Goal: Task Accomplishment & Management: Use online tool/utility

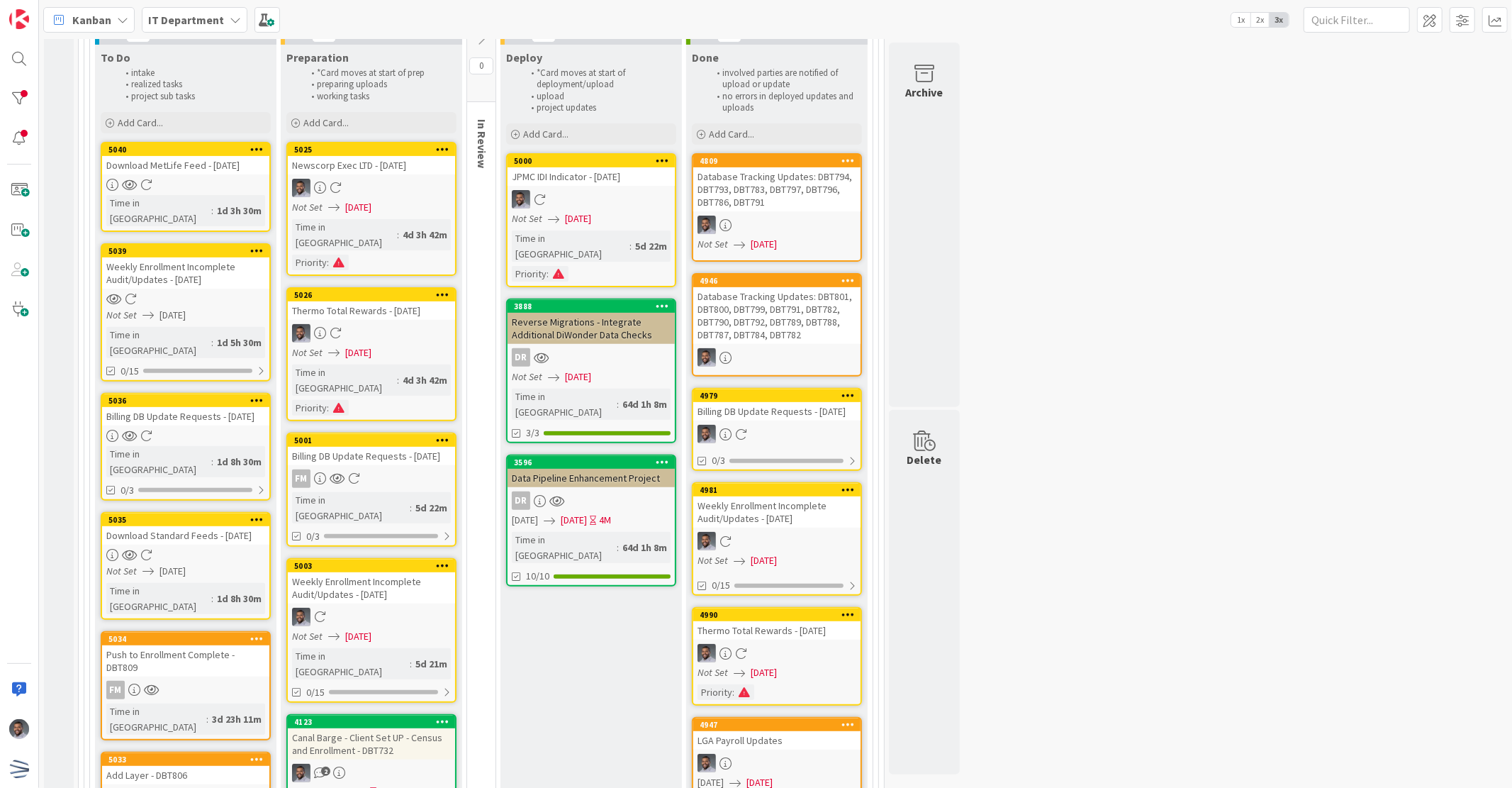
scroll to position [420, 0]
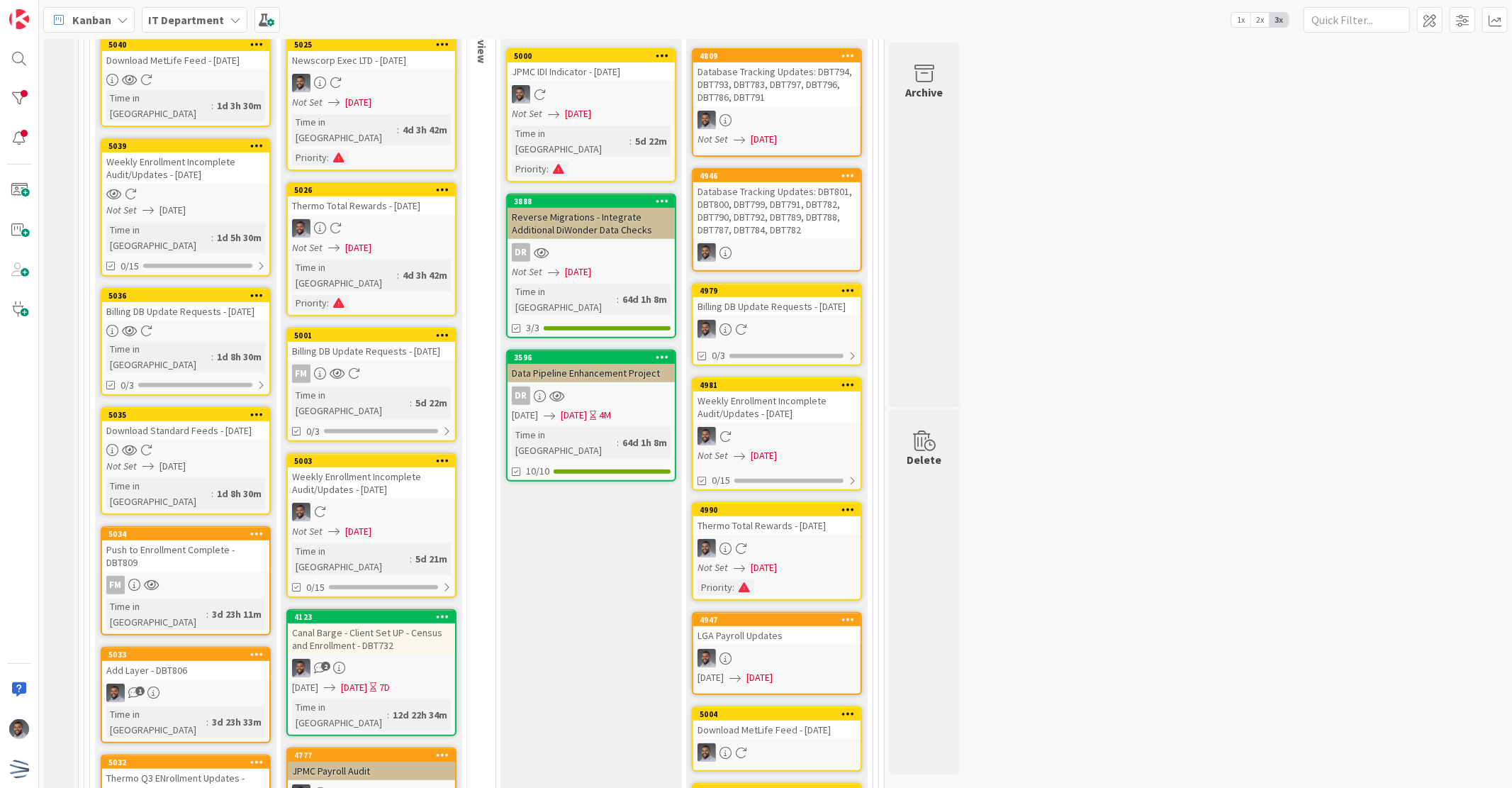
click at [257, 528] on icon at bounding box center [257, 533] width 14 height 10
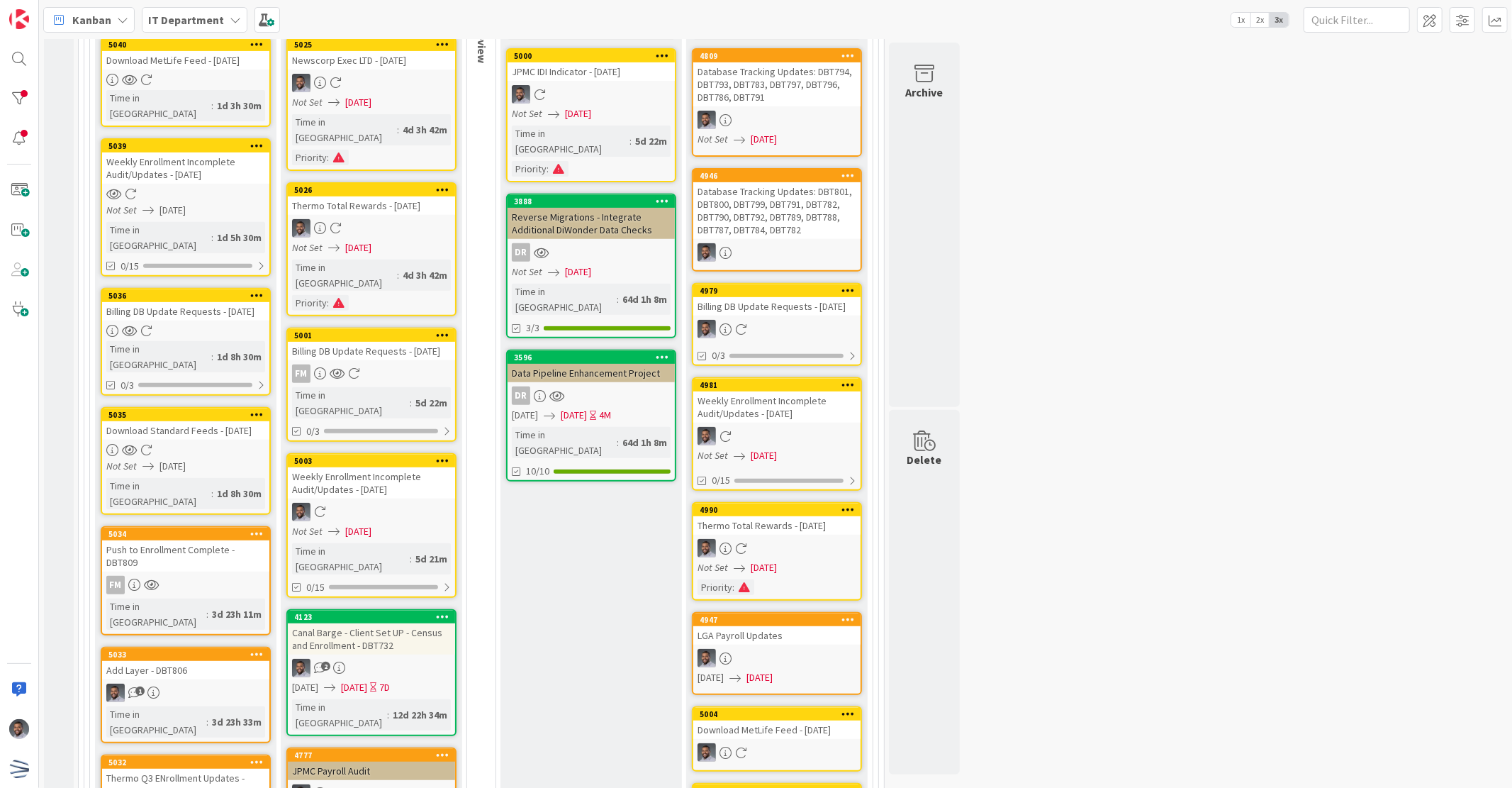
click at [188, 540] on div "Push to Enrollment Complete - DBT809" at bounding box center [185, 556] width 167 height 31
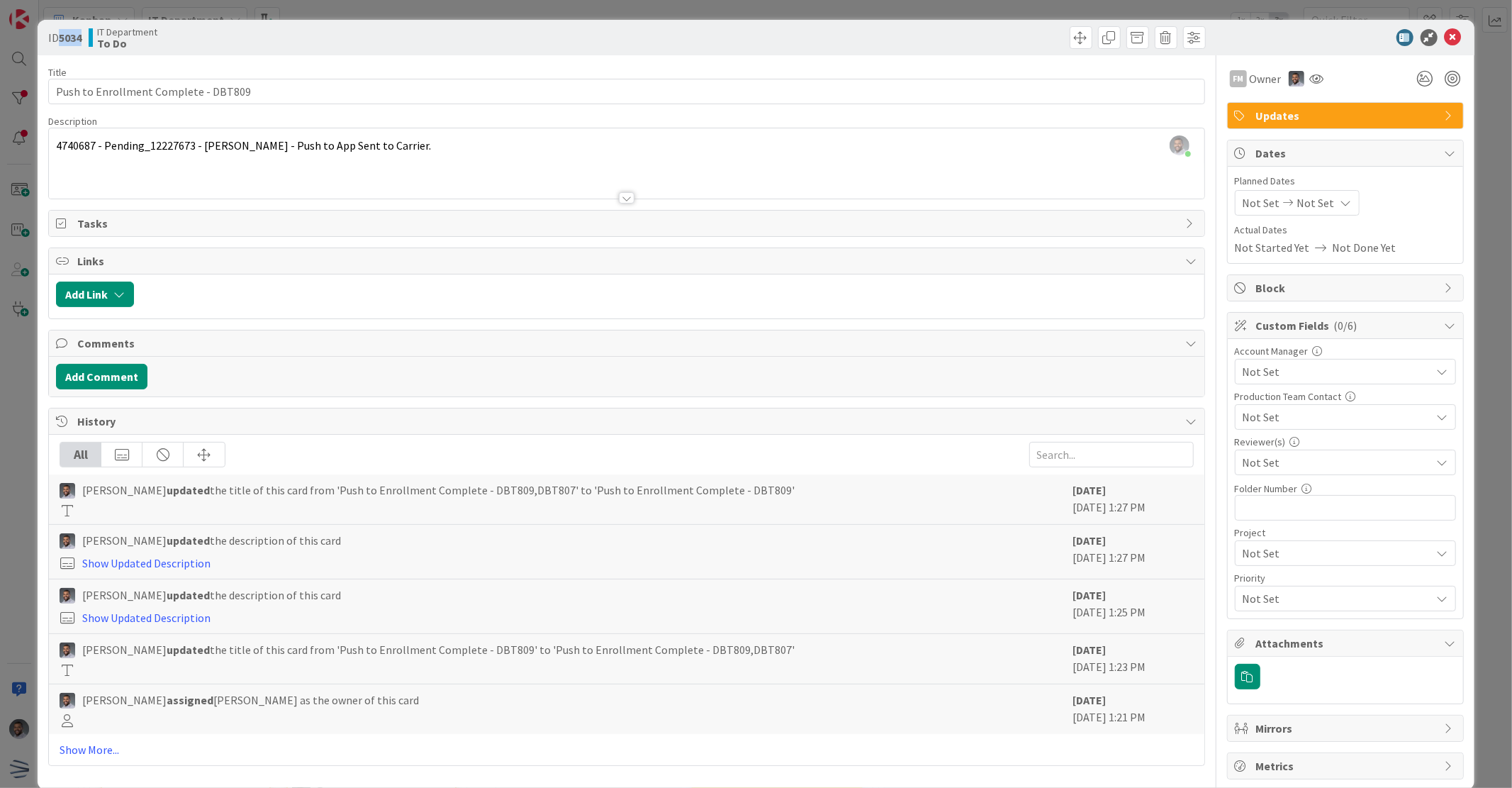
drag, startPoint x: 76, startPoint y: 37, endPoint x: 61, endPoint y: 37, distance: 15.0
click at [61, 37] on div "ID 5034 IT Department To Do" at bounding box center [335, 37] width 575 height 22
copy b "5034"
click at [1456, 33] on div "ID 5034 IT Department To Do" at bounding box center [755, 37] width 1436 height 35
click at [1445, 37] on icon at bounding box center [1452, 37] width 17 height 17
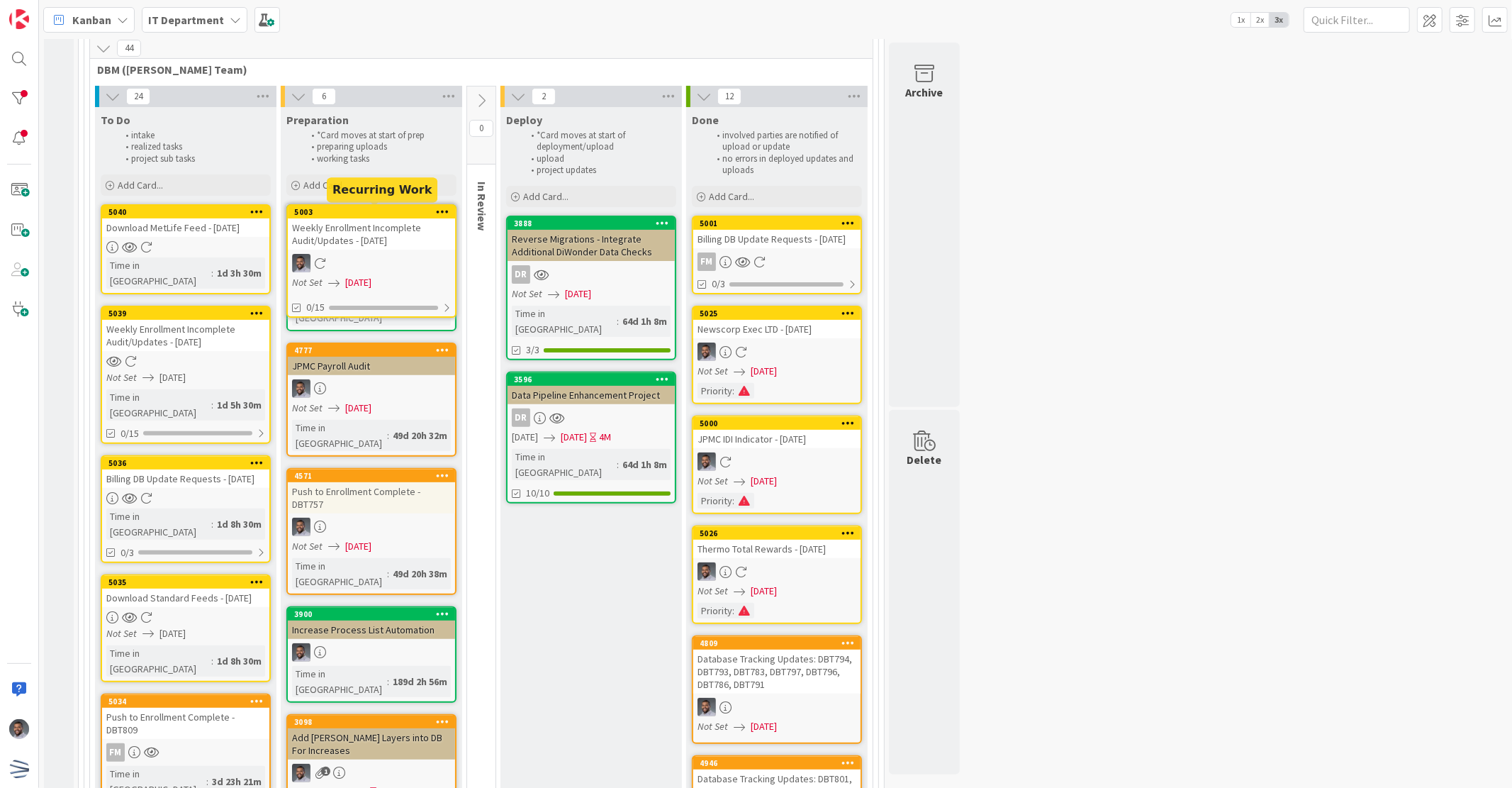
scroll to position [252, 0]
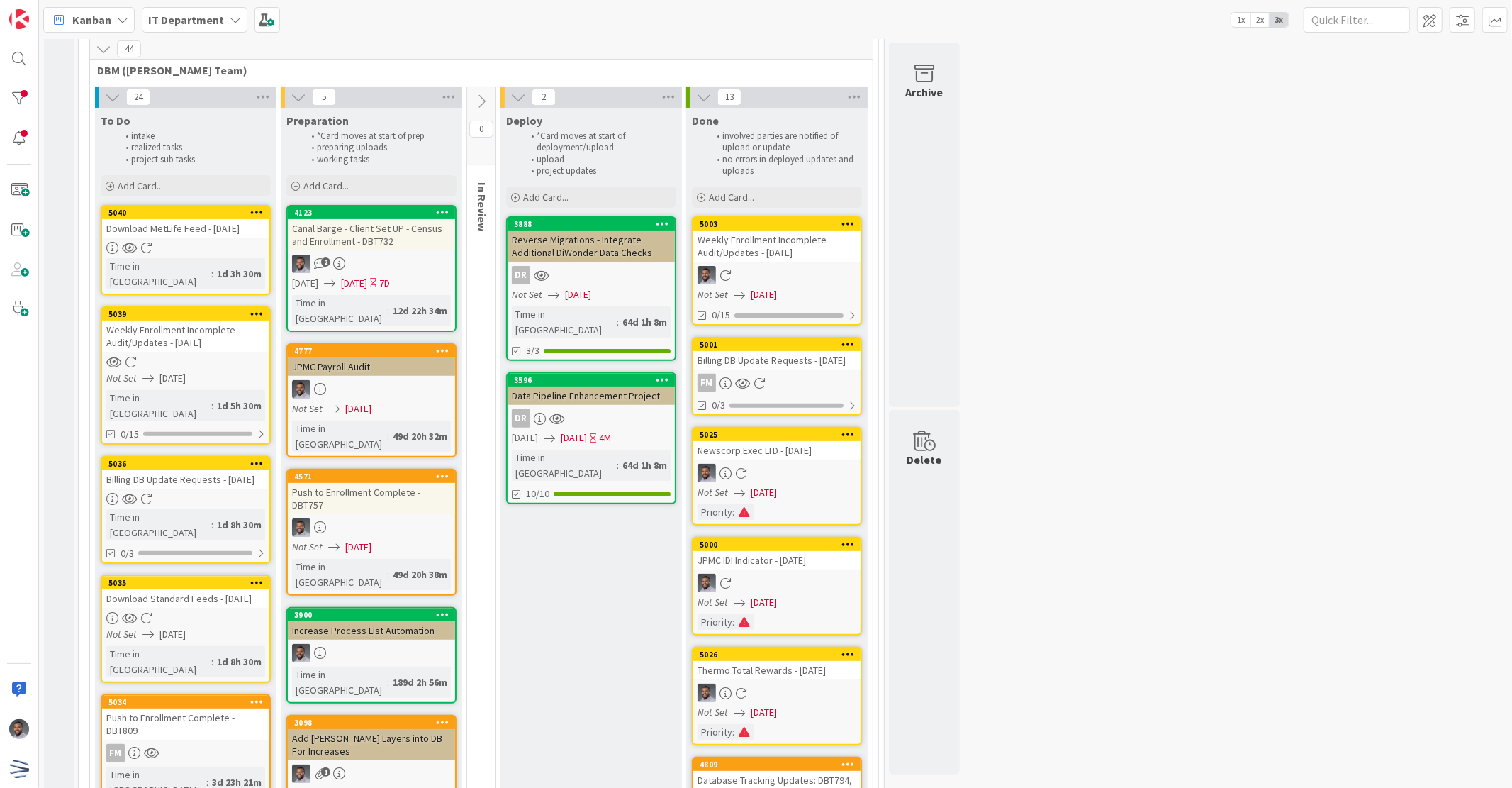
click at [173, 237] on link "5040 Download MetLife Feed - [DATE] Time in [GEOGRAPHIC_DATA] : 1d 3h 30m" at bounding box center [185, 250] width 170 height 90
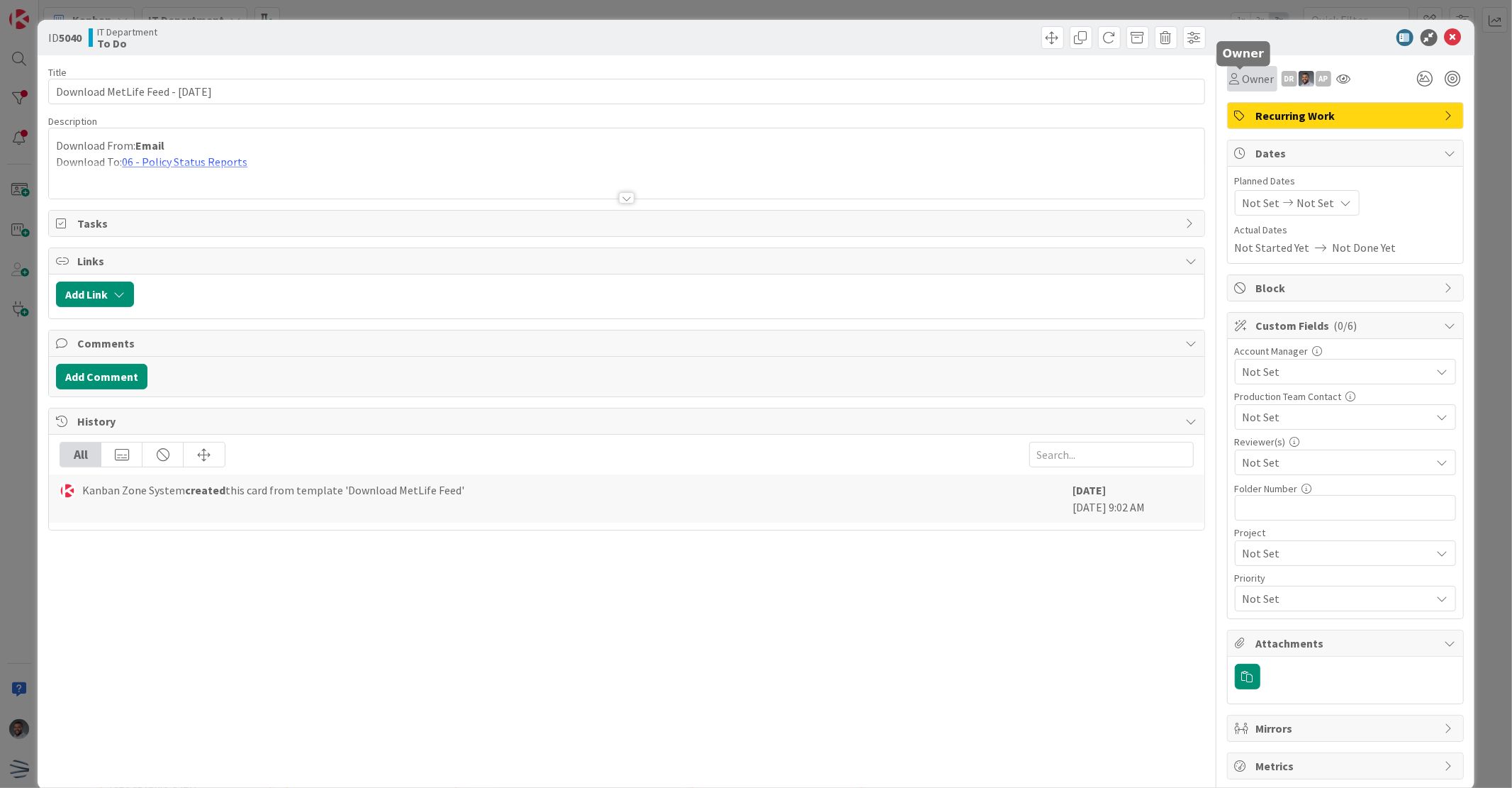
click at [1243, 81] on span "Owner" at bounding box center [1258, 78] width 32 height 17
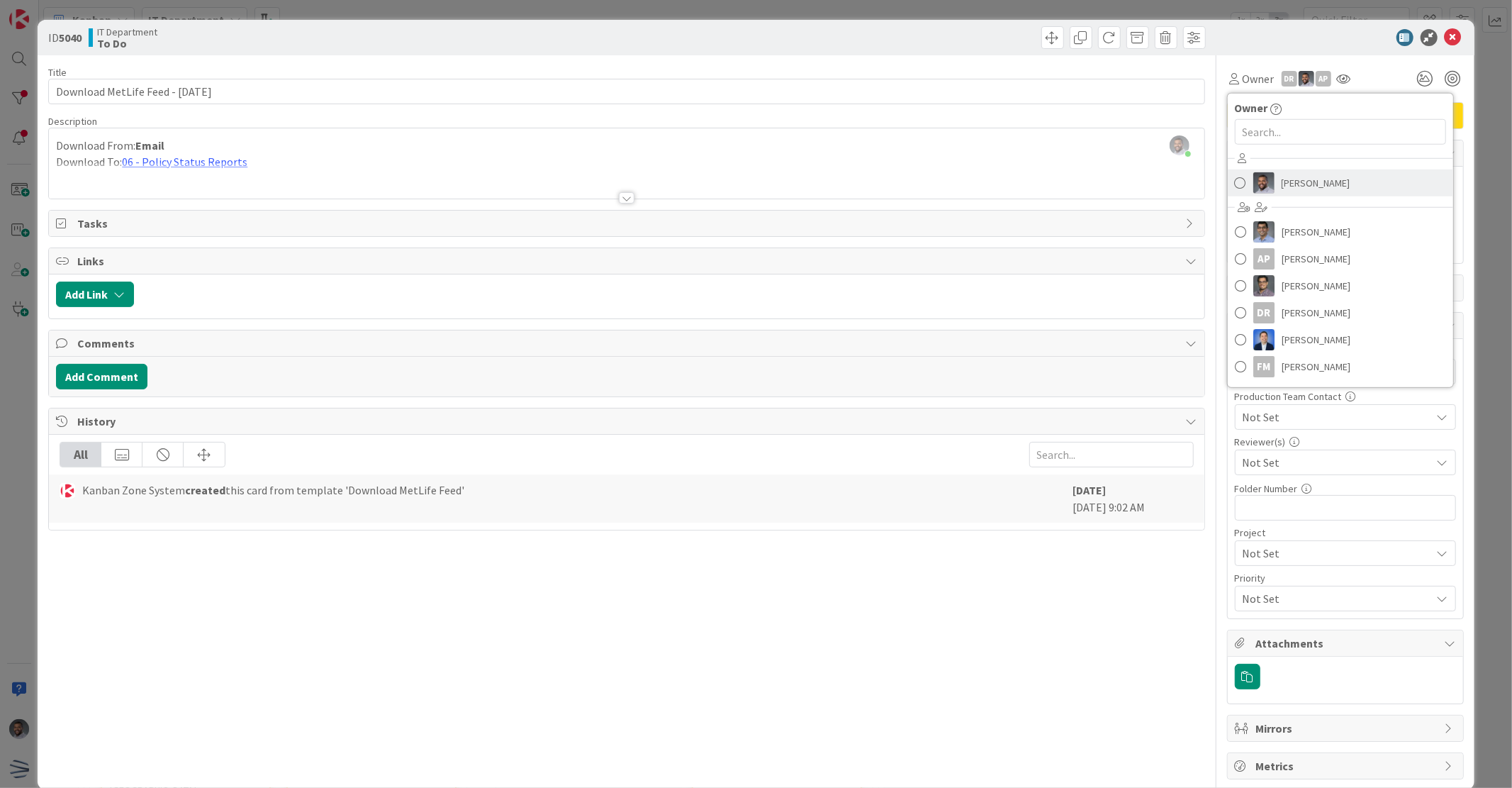
click at [1253, 190] on img at bounding box center [1264, 183] width 21 height 21
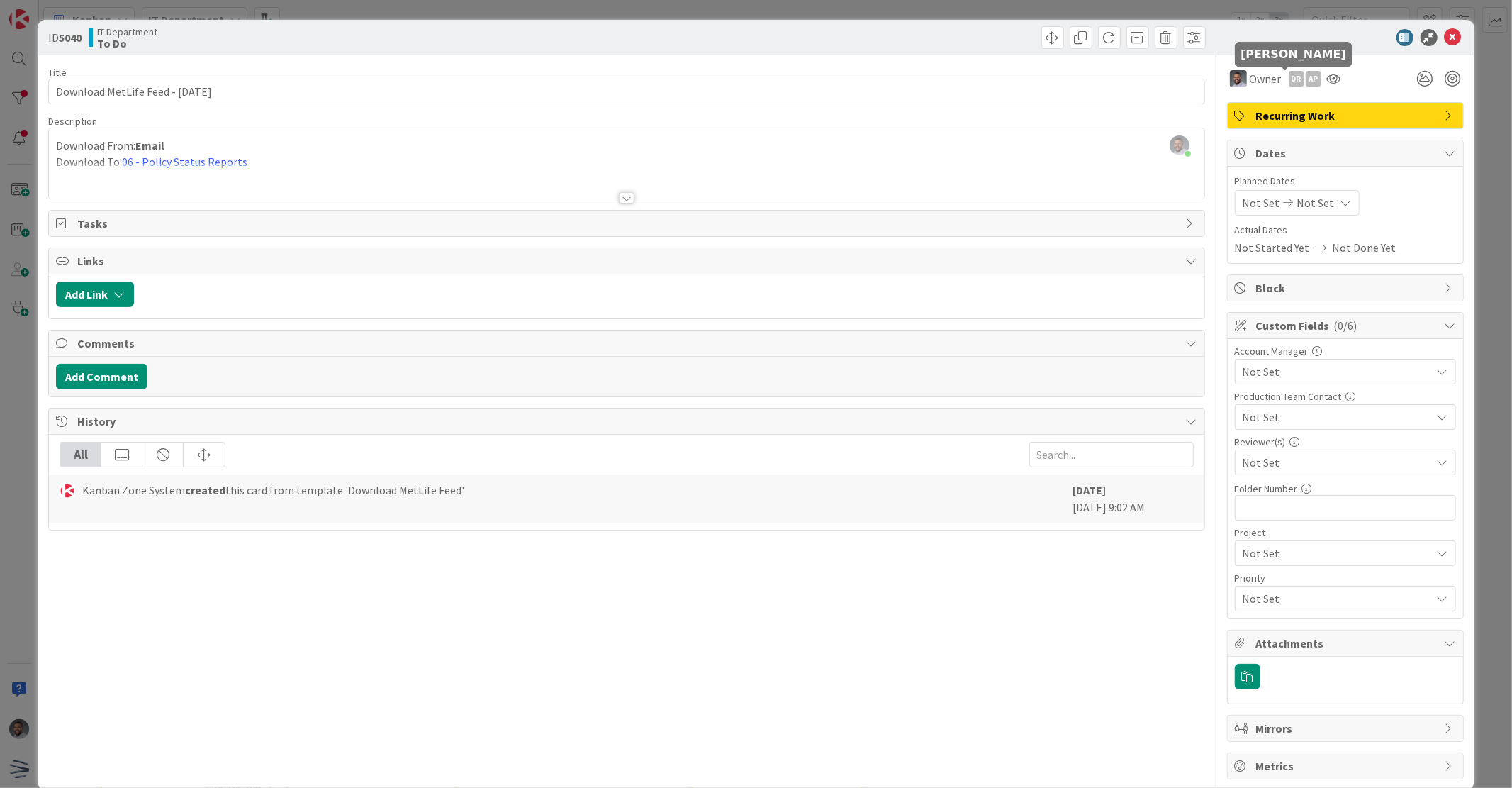
click at [1288, 82] on div "DR" at bounding box center [1296, 79] width 16 height 16
click at [1253, 107] on link "Remove" at bounding box center [1247, 105] width 112 height 22
click at [1288, 79] on div "AP" at bounding box center [1296, 79] width 16 height 16
click at [1272, 107] on link "Remove" at bounding box center [1247, 105] width 112 height 22
click at [1445, 41] on icon at bounding box center [1452, 37] width 17 height 17
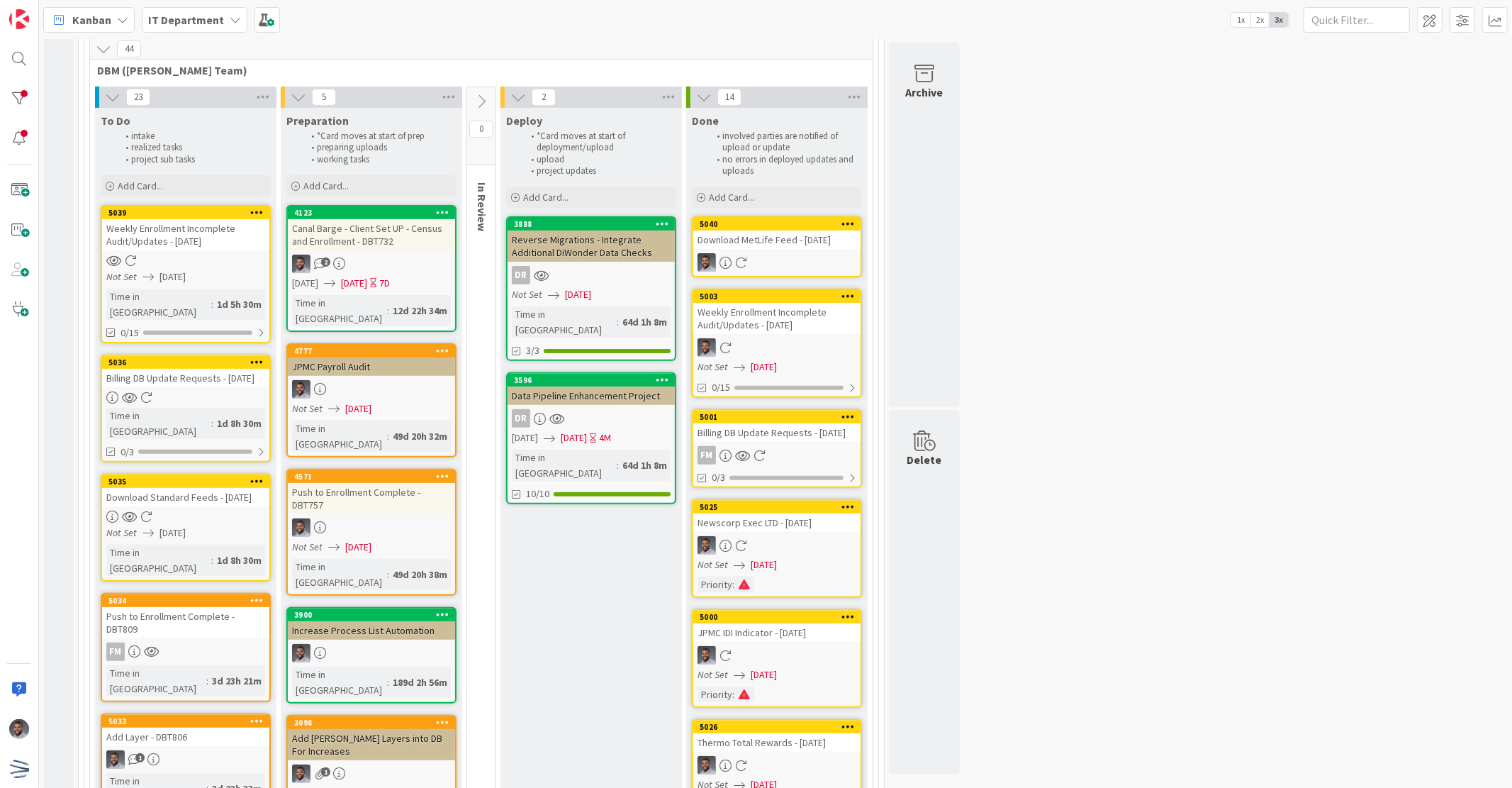
click at [138, 239] on div "Weekly Enrollment Incomplete Audit/Updates - [DATE]" at bounding box center [185, 234] width 167 height 31
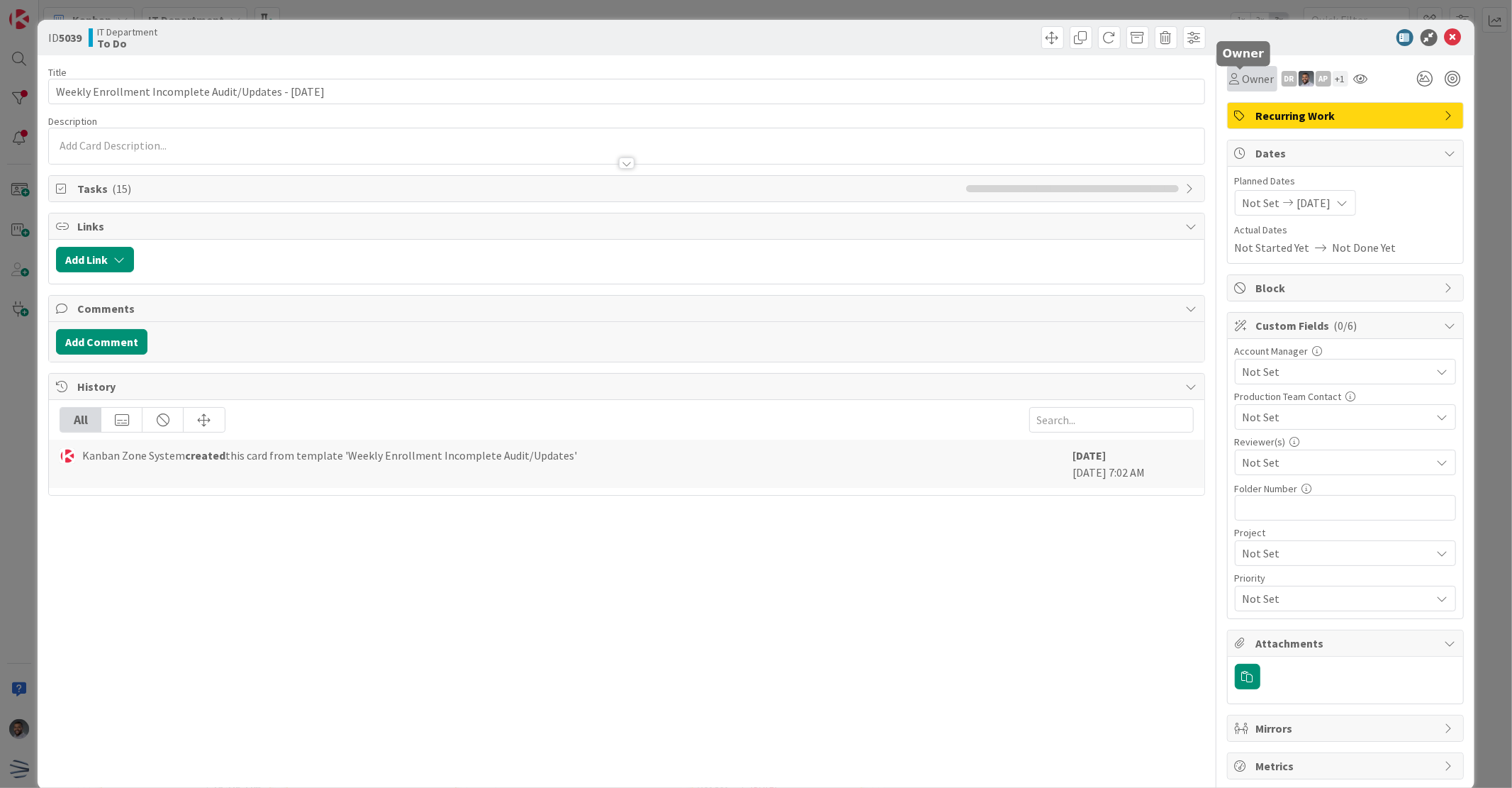
click at [1244, 82] on span "Owner" at bounding box center [1258, 78] width 32 height 17
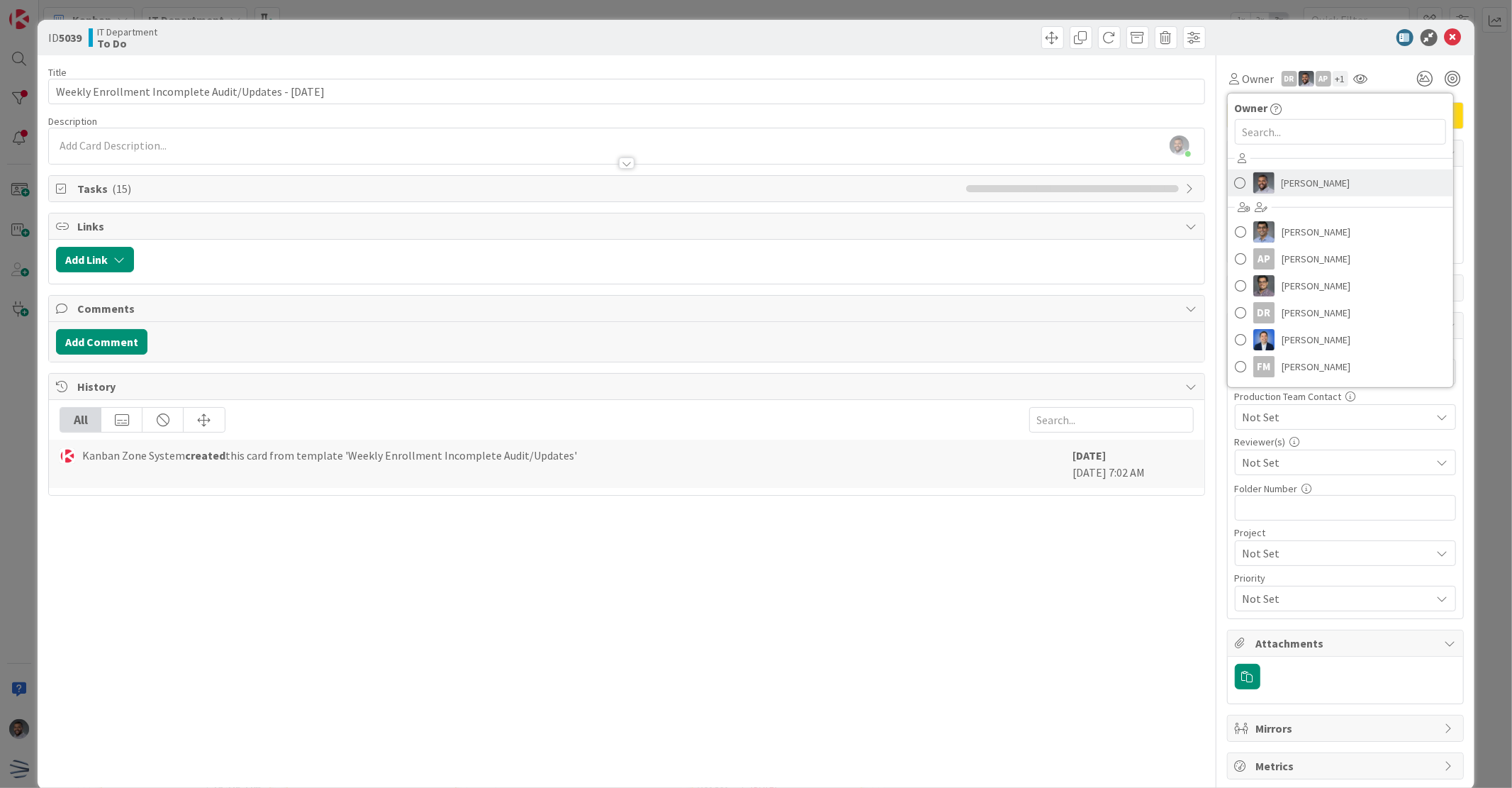
click at [1266, 186] on link "[PERSON_NAME]" at bounding box center [1340, 184] width 225 height 27
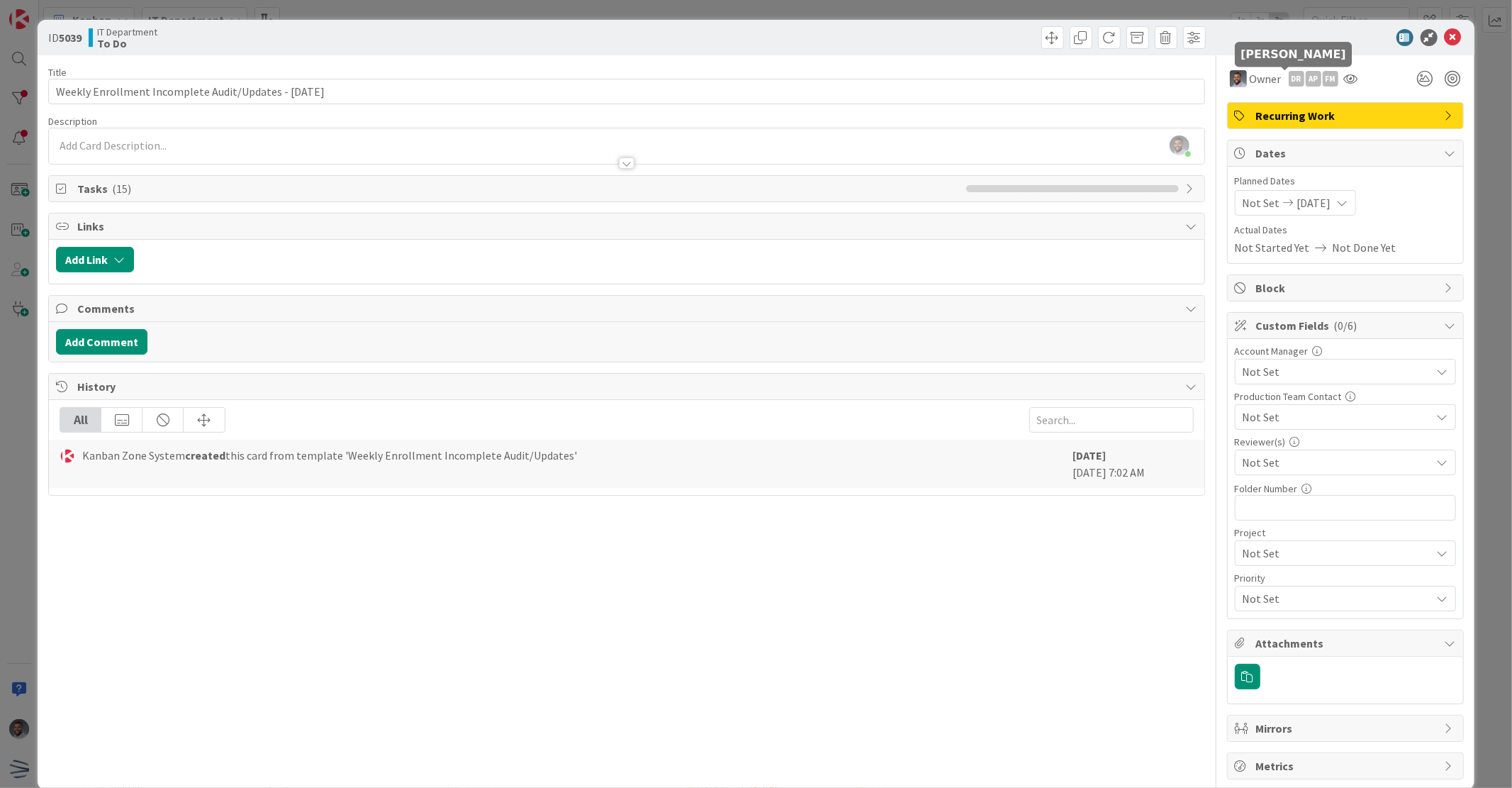
click at [1288, 79] on div "DR" at bounding box center [1296, 79] width 16 height 16
click at [1244, 103] on link "Remove" at bounding box center [1247, 105] width 112 height 22
click at [1288, 76] on div "AP" at bounding box center [1296, 79] width 16 height 16
click at [1263, 107] on link "Remove" at bounding box center [1247, 105] width 112 height 22
click at [1288, 81] on div "FM" at bounding box center [1296, 79] width 16 height 16
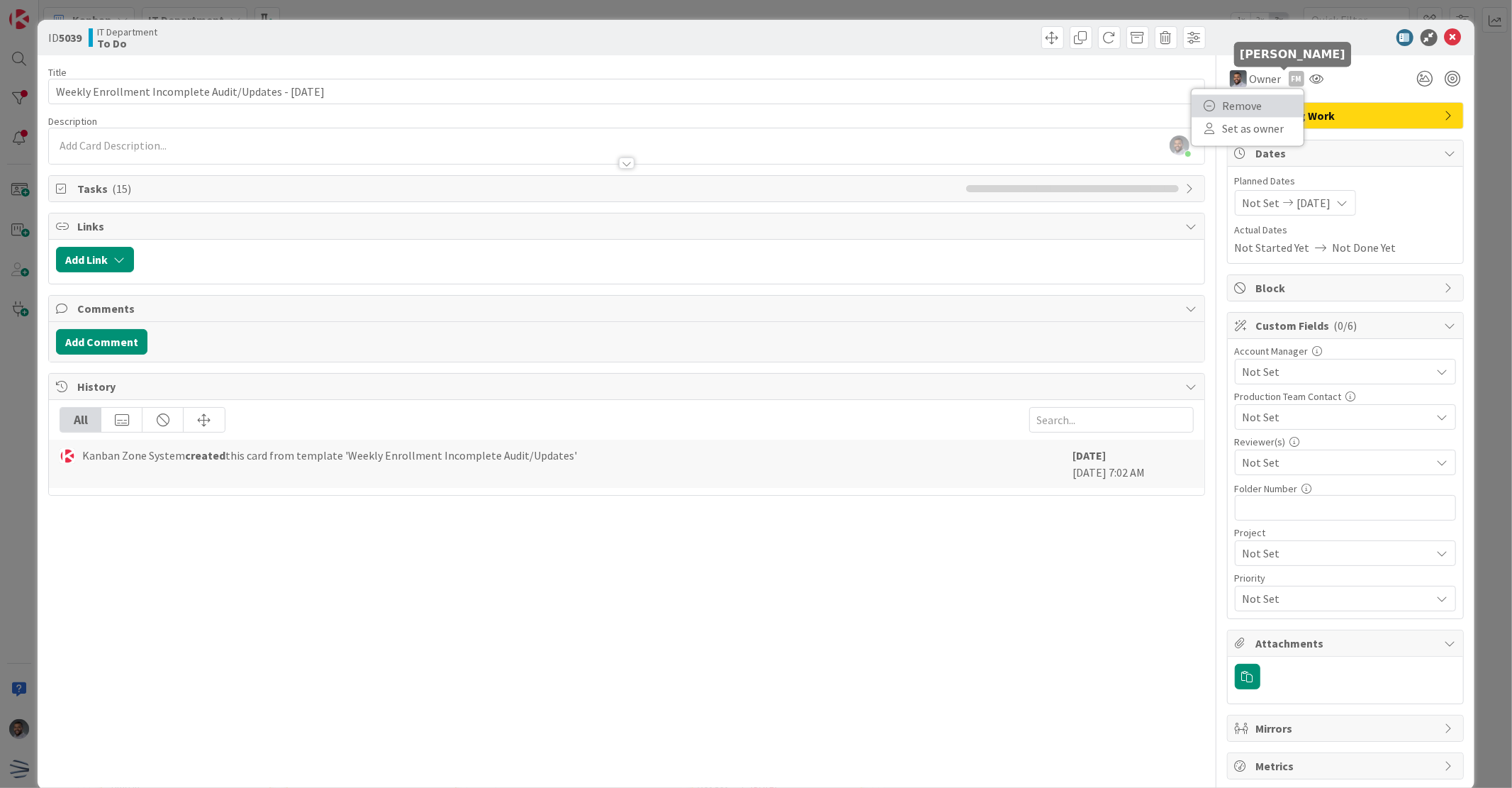
click at [1267, 98] on link "Remove" at bounding box center [1247, 105] width 112 height 22
click at [1445, 39] on icon at bounding box center [1452, 37] width 17 height 17
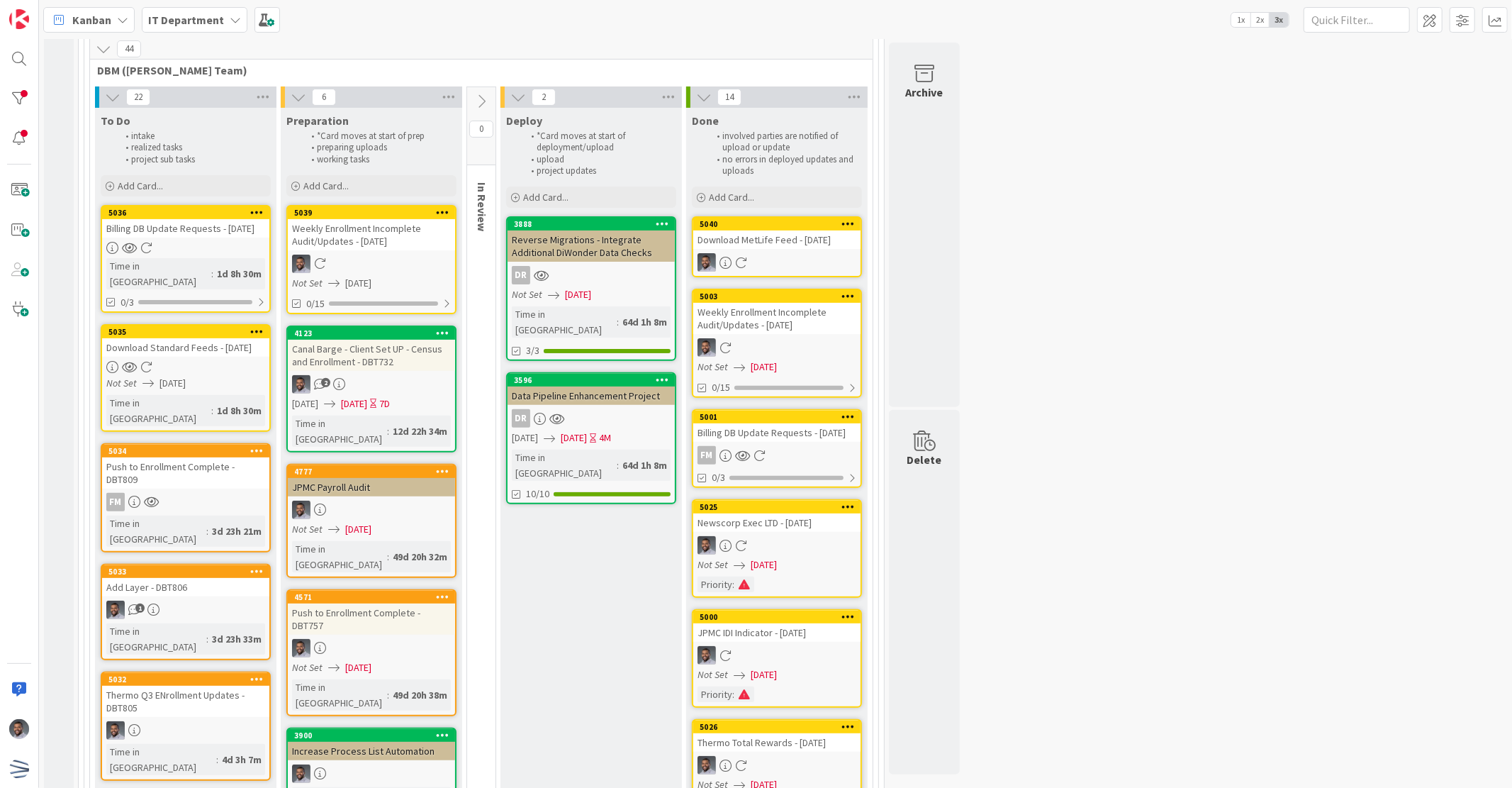
click at [195, 231] on div "Billing DB Update Requests - [DATE]" at bounding box center [185, 228] width 167 height 19
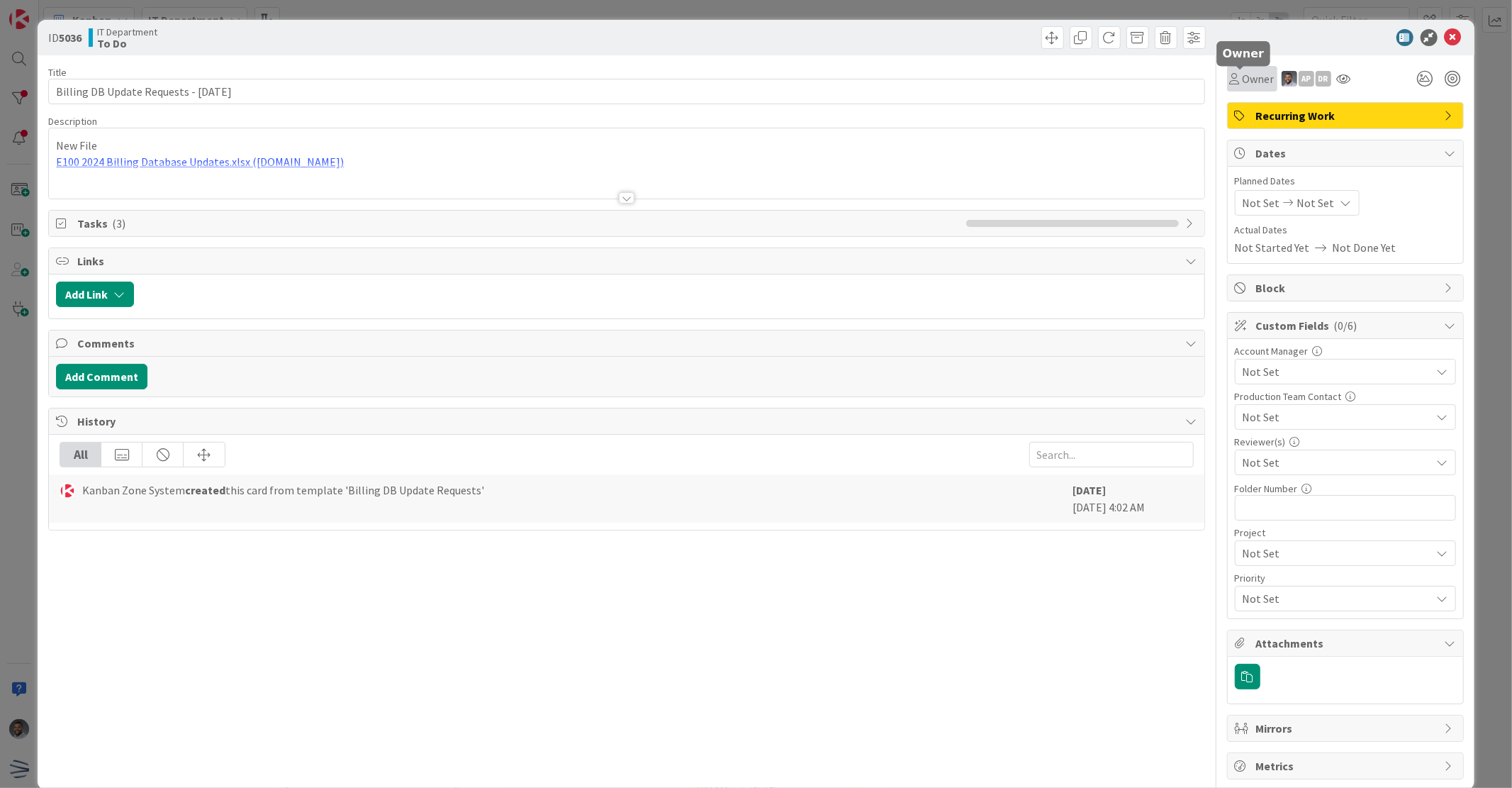
click at [1248, 80] on span "Owner" at bounding box center [1258, 78] width 32 height 17
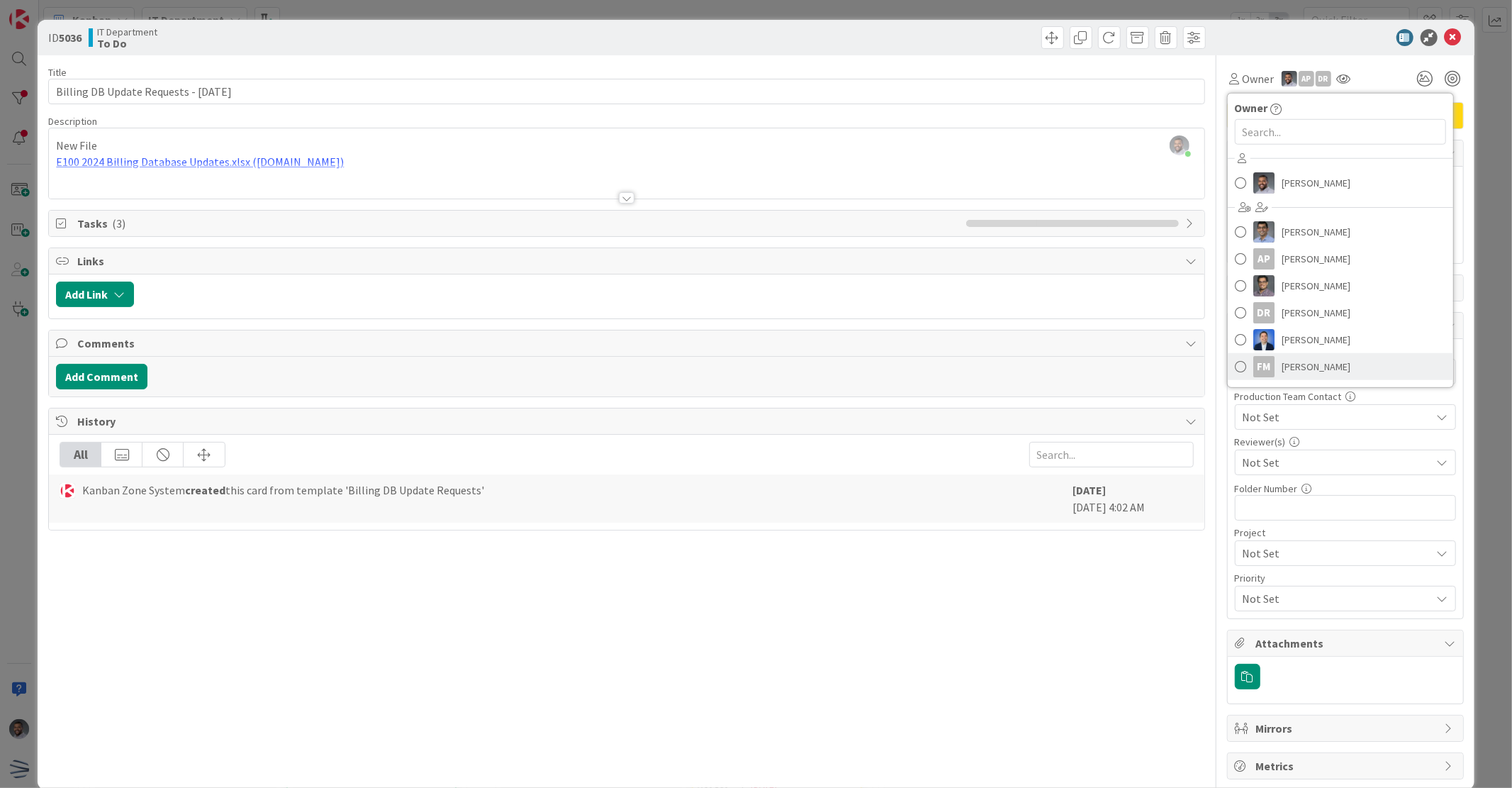
click at [1317, 362] on span "[PERSON_NAME]" at bounding box center [1316, 367] width 68 height 21
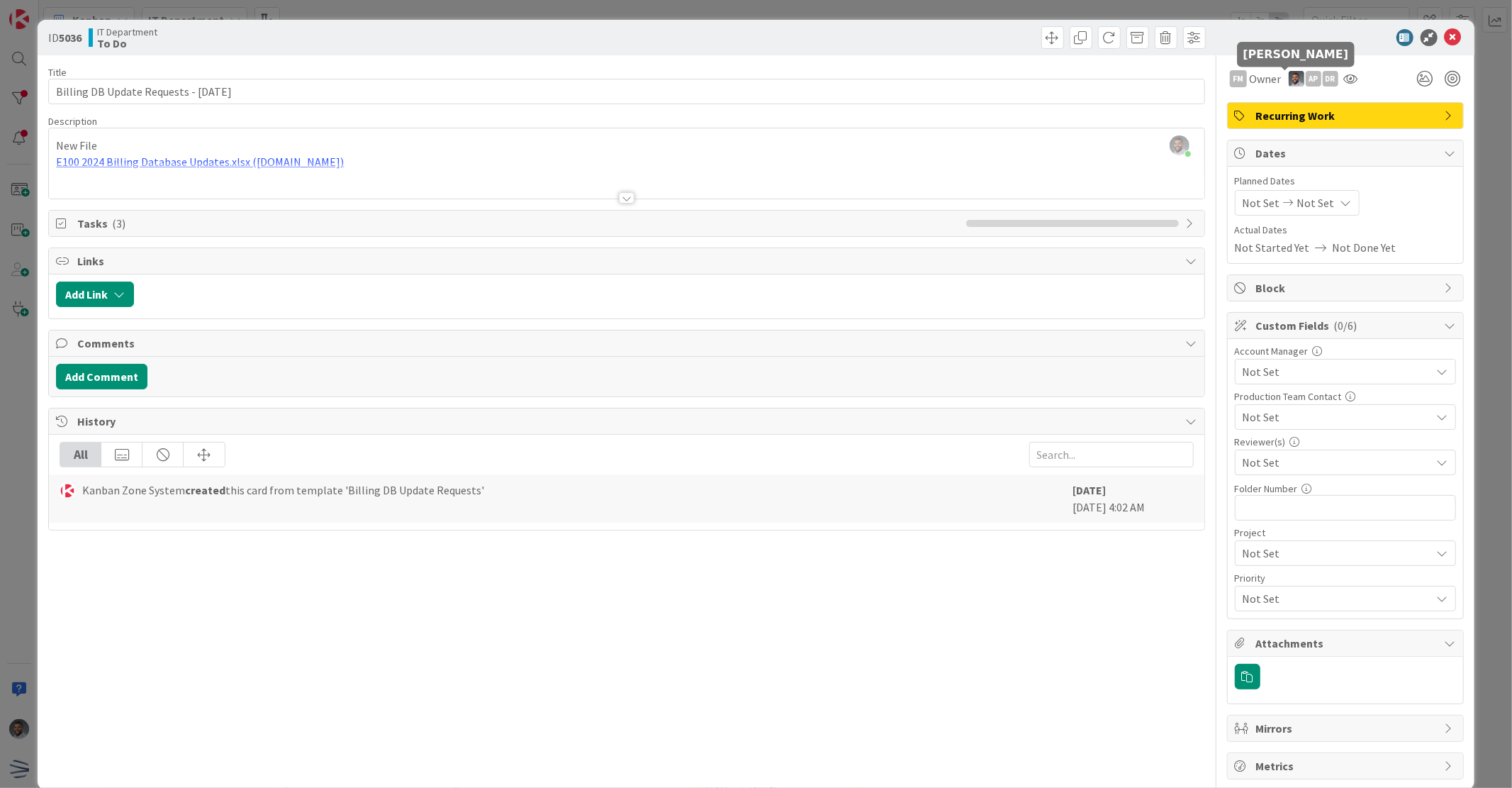
click at [1288, 74] on img at bounding box center [1296, 79] width 16 height 16
click at [1306, 82] on div "AP" at bounding box center [1314, 79] width 16 height 16
click at [1287, 104] on link "Remove" at bounding box center [1264, 105] width 112 height 22
click at [1306, 76] on div "DR" at bounding box center [1314, 79] width 16 height 16
click at [1283, 103] on link "Remove" at bounding box center [1264, 105] width 112 height 22
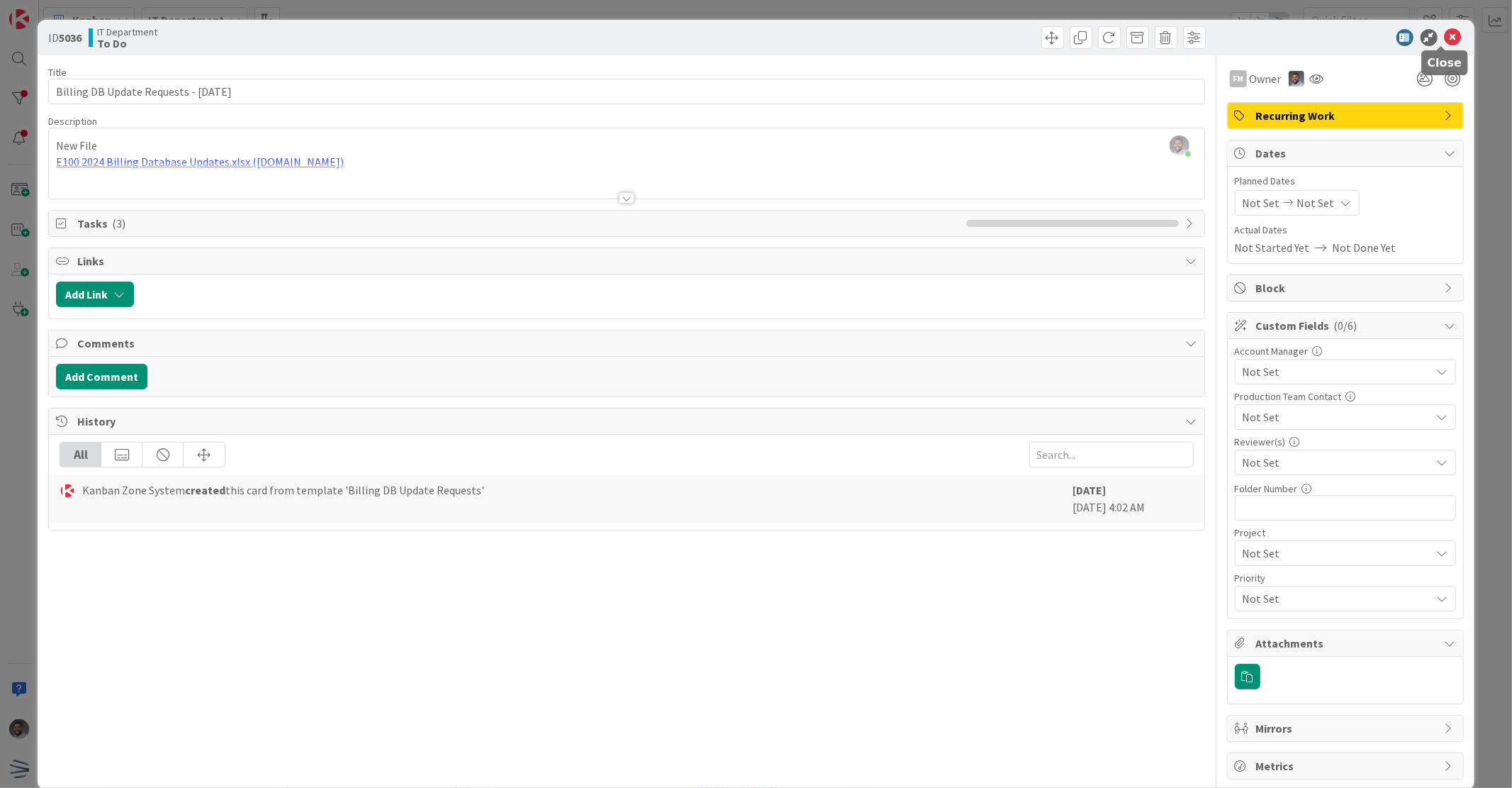
click at [1445, 39] on icon at bounding box center [1452, 37] width 17 height 17
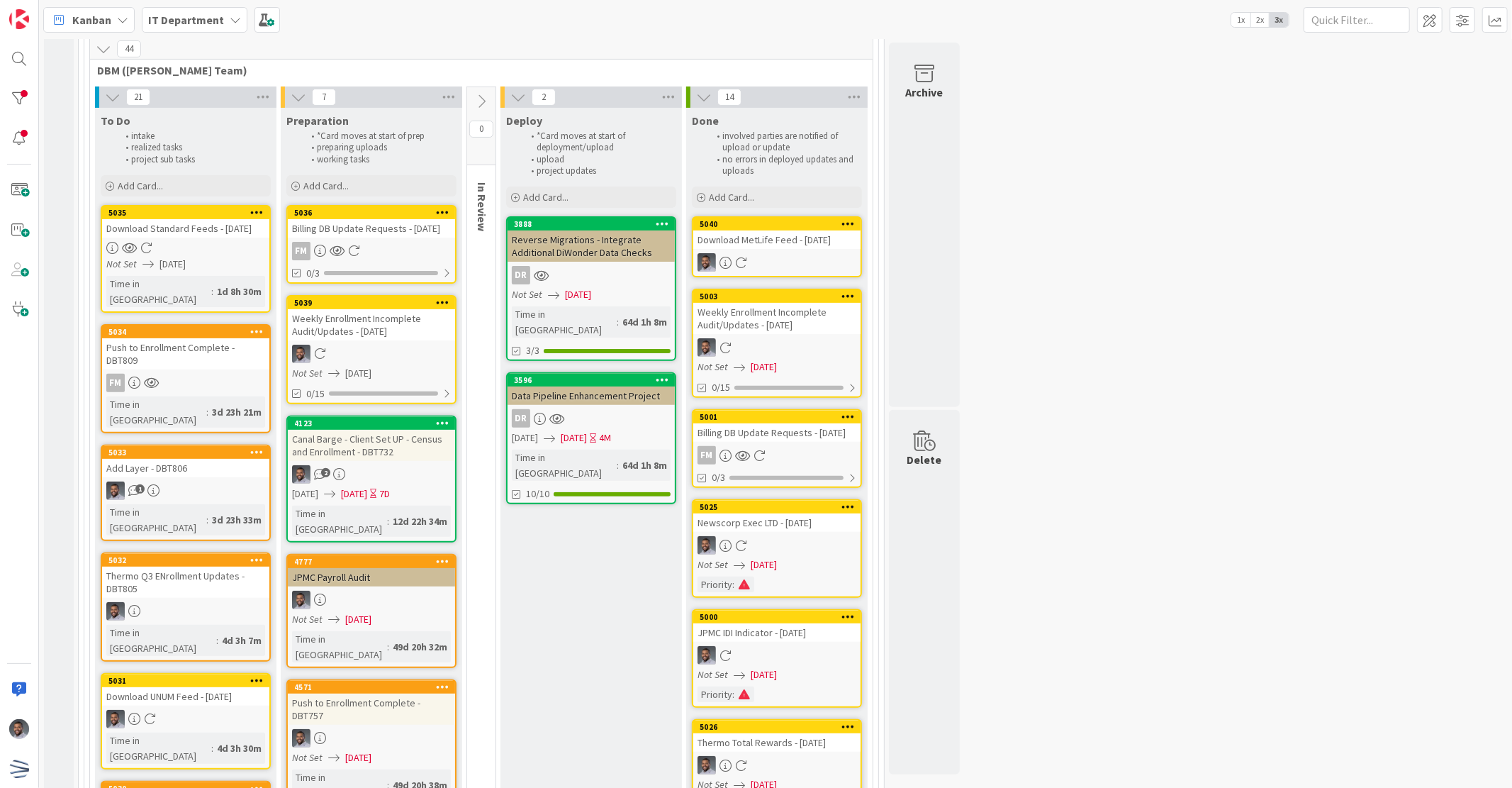
click at [193, 234] on div "Download Standard Feeds - [DATE]" at bounding box center [185, 228] width 167 height 19
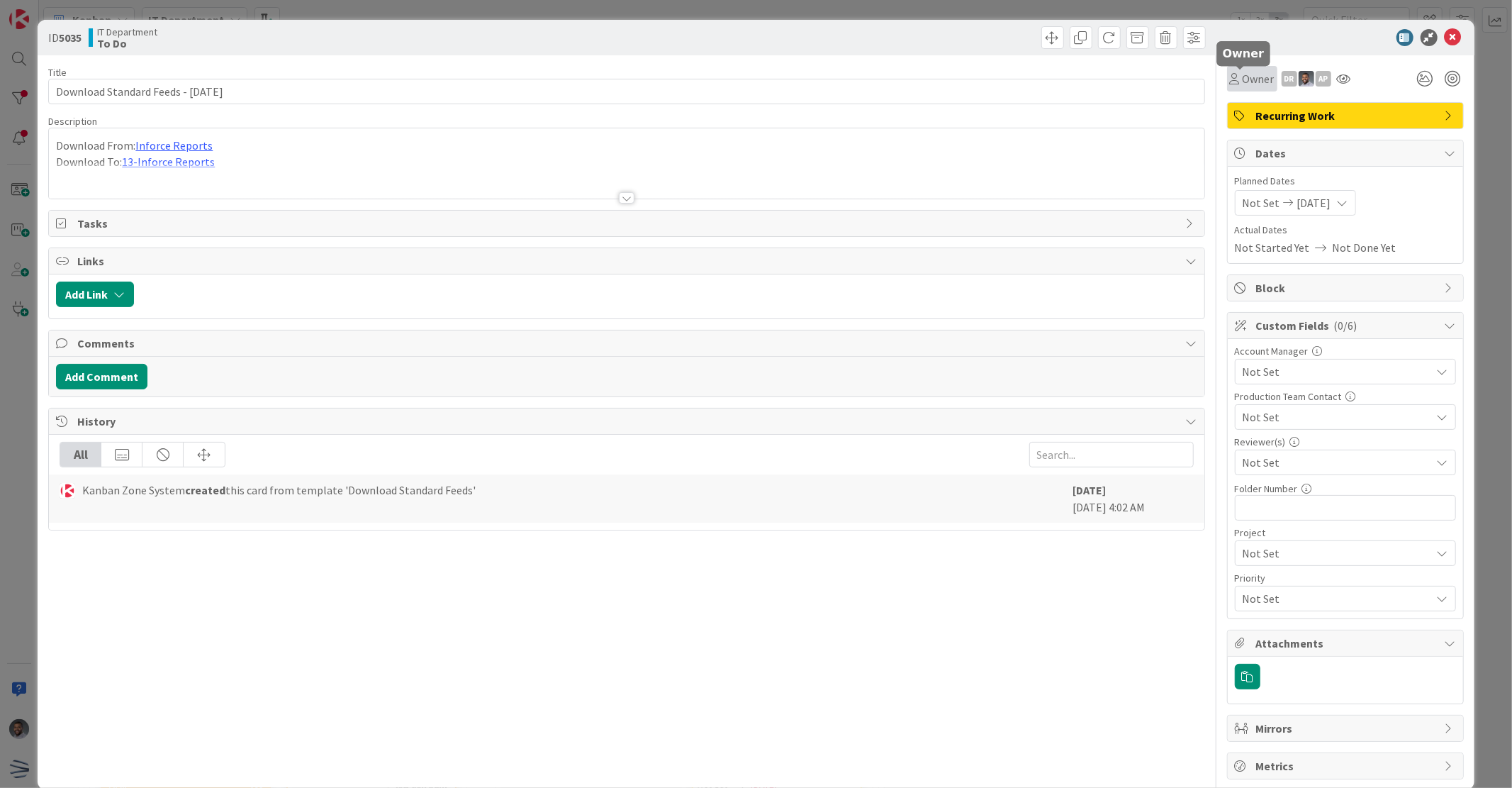
click at [1248, 76] on span "Owner" at bounding box center [1258, 78] width 32 height 17
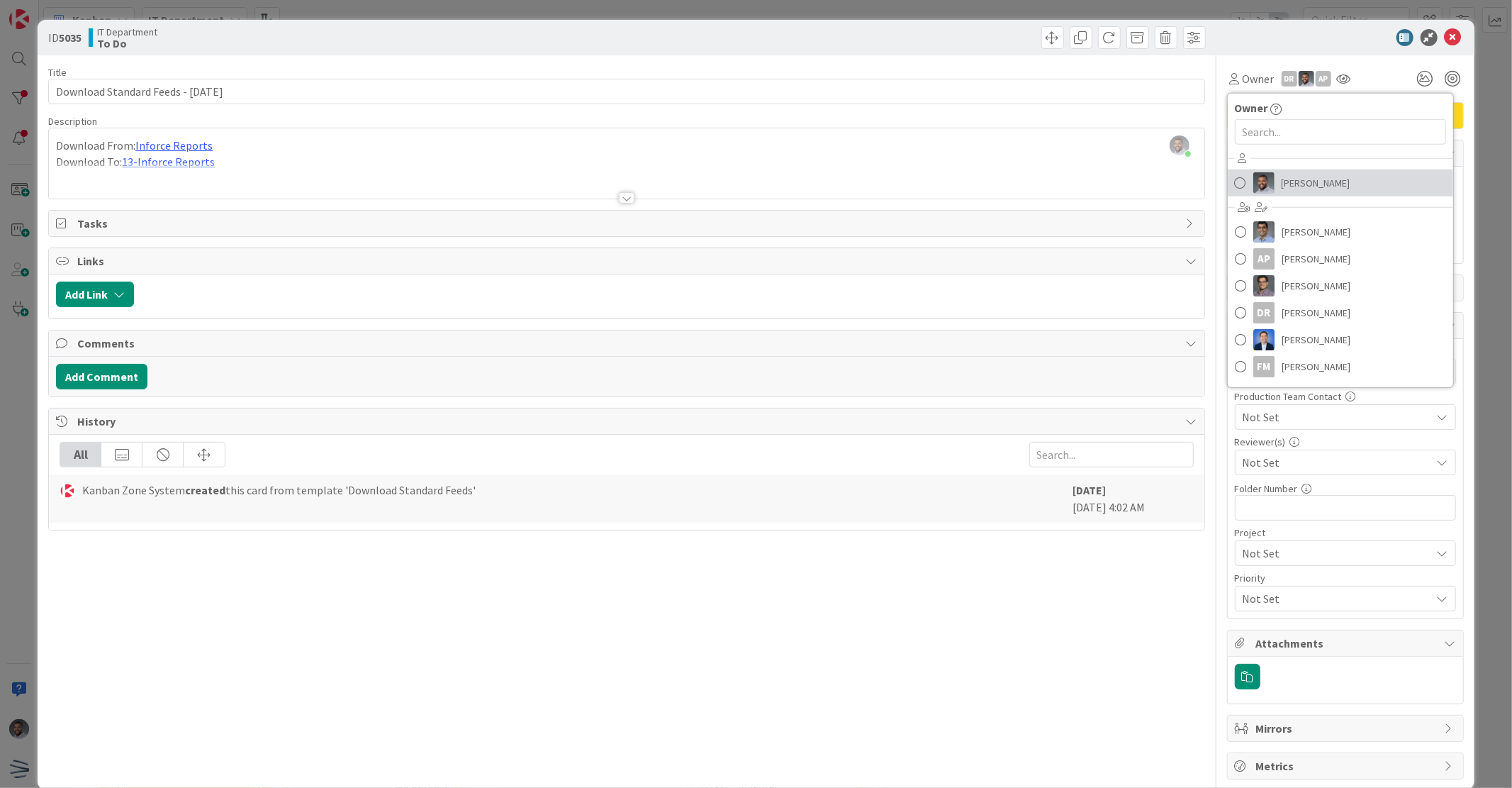
click at [1282, 183] on span "[PERSON_NAME]" at bounding box center [1316, 183] width 68 height 21
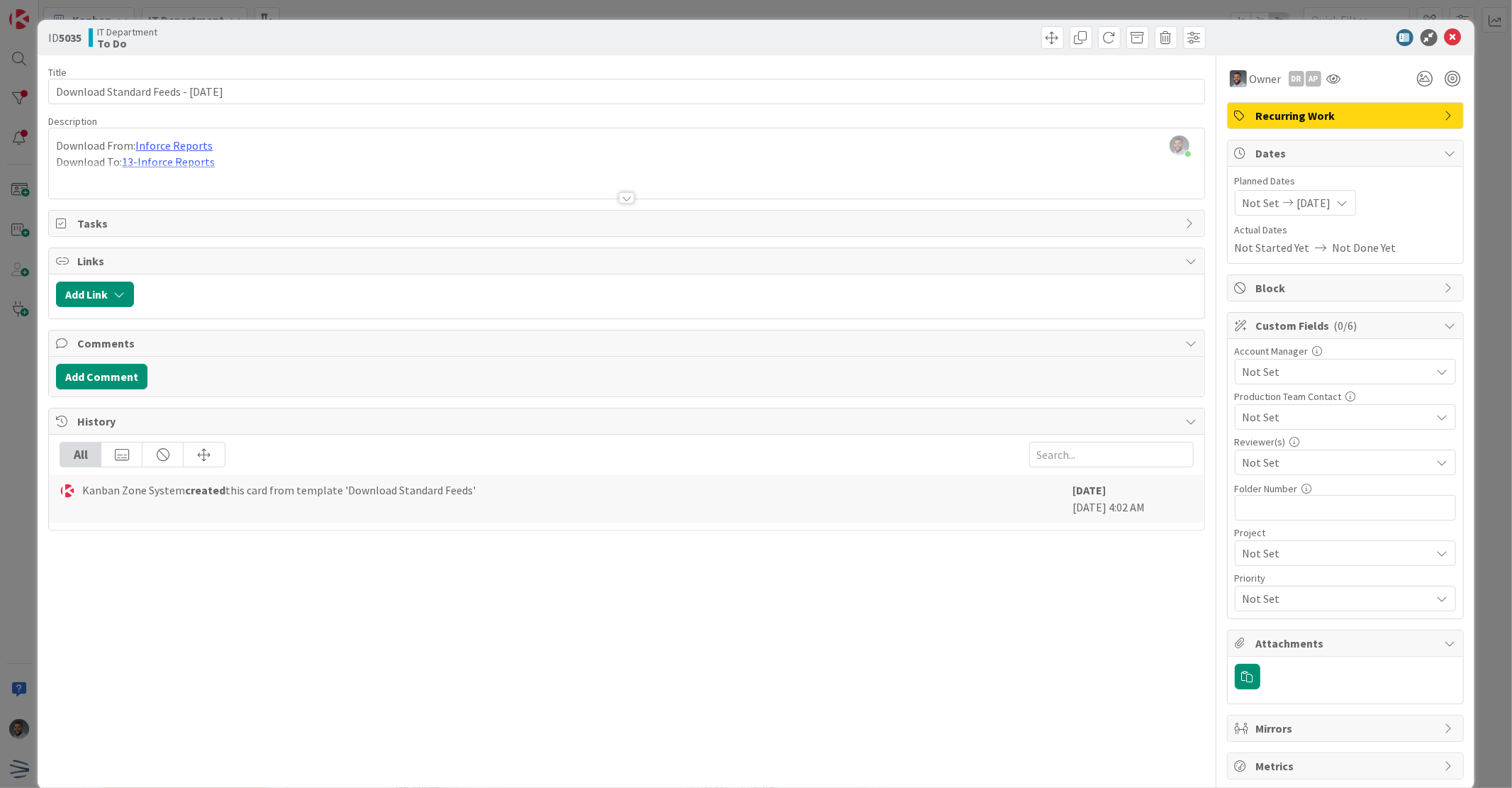
click at [1288, 78] on div "DR" at bounding box center [1296, 79] width 16 height 16
click at [1265, 107] on link "Remove" at bounding box center [1247, 105] width 112 height 22
click at [1288, 76] on div "AP" at bounding box center [1296, 79] width 16 height 16
click at [1278, 95] on link "Remove" at bounding box center [1247, 105] width 112 height 22
click at [1445, 35] on icon at bounding box center [1452, 37] width 17 height 17
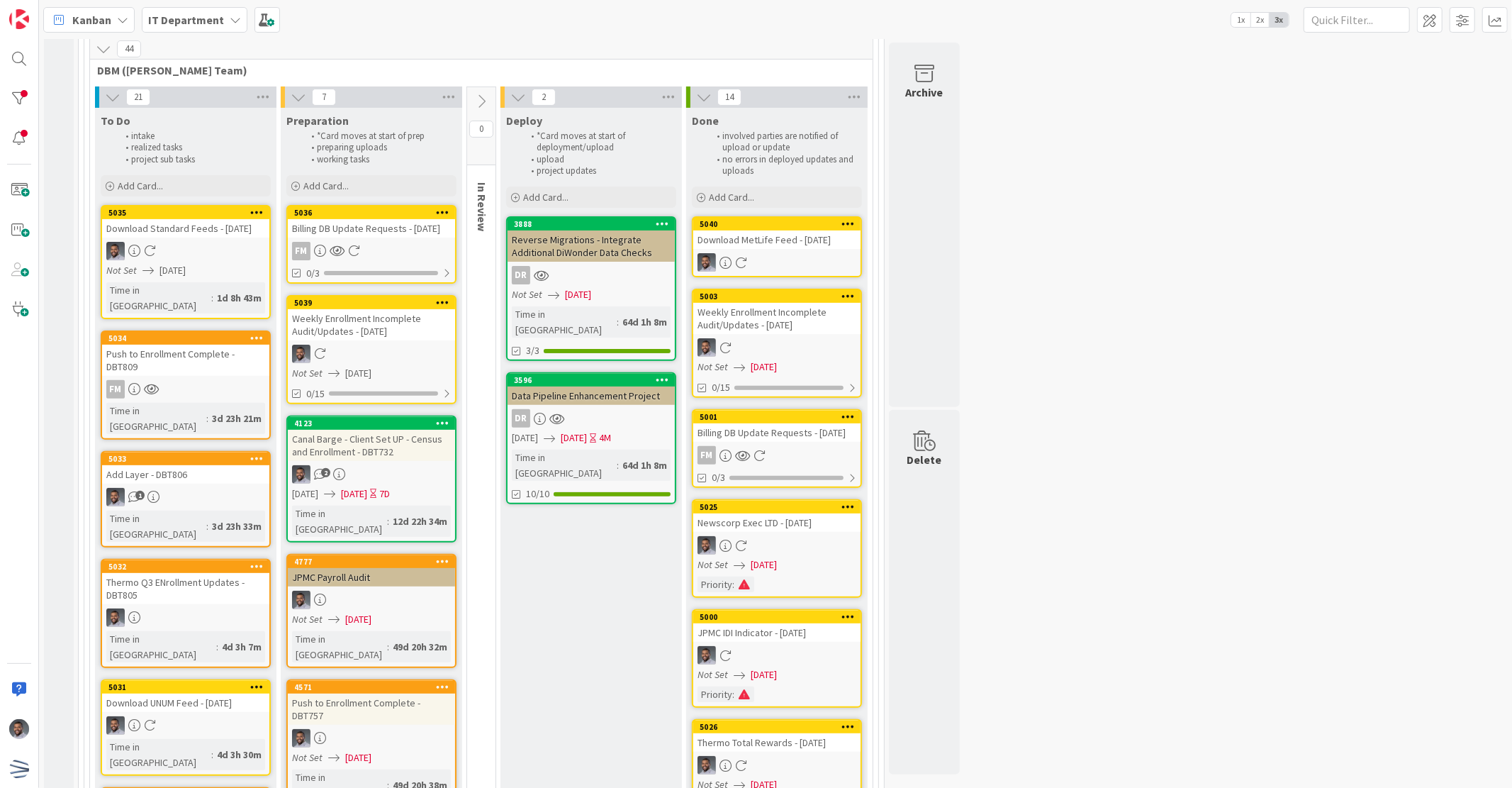
click at [211, 366] on div "Push to Enrollment Complete - DBT809" at bounding box center [185, 360] width 167 height 31
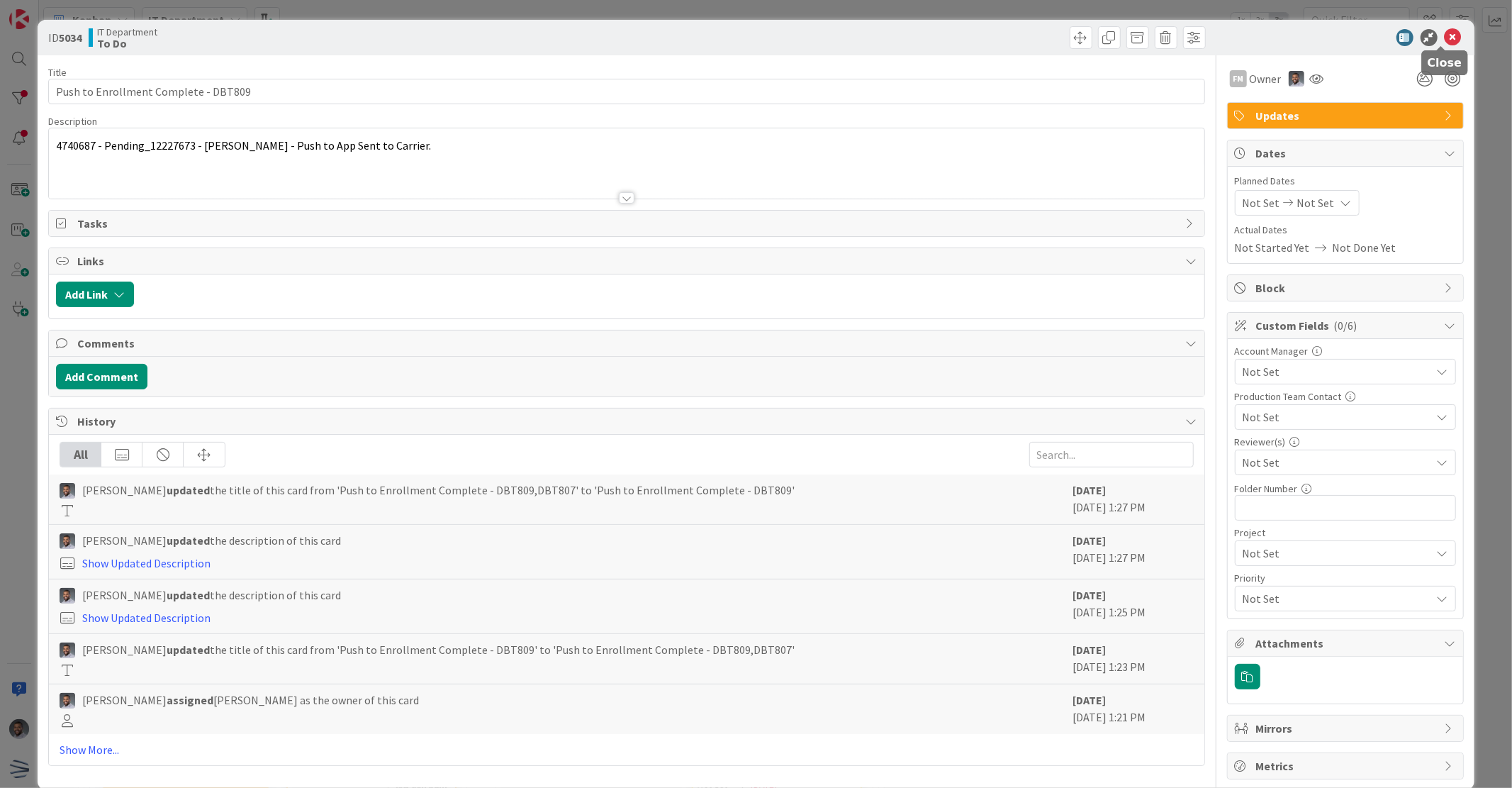
click at [1445, 43] on icon at bounding box center [1452, 37] width 17 height 17
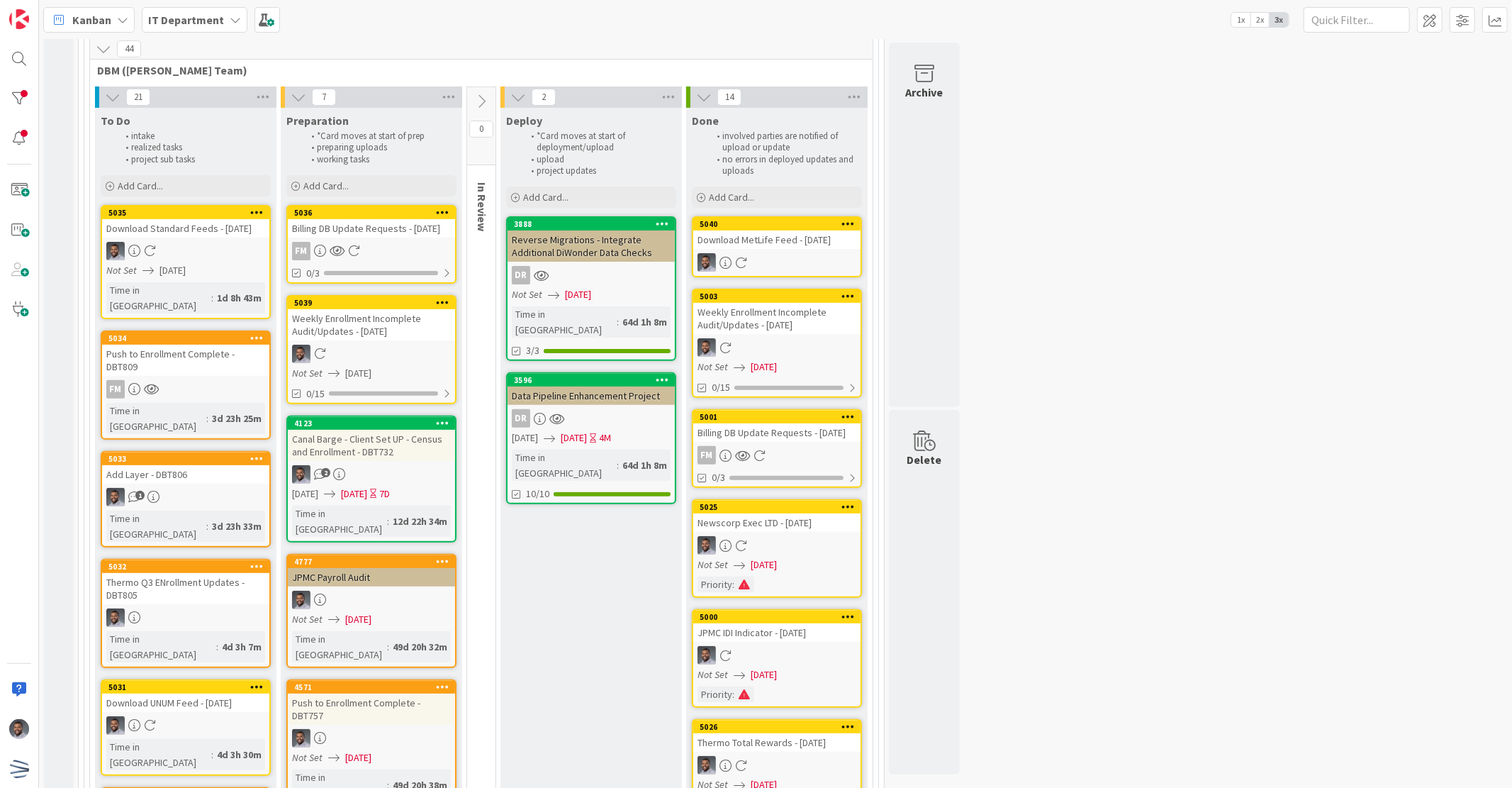
click at [206, 465] on div "Add Layer - DBT806" at bounding box center [185, 474] width 167 height 19
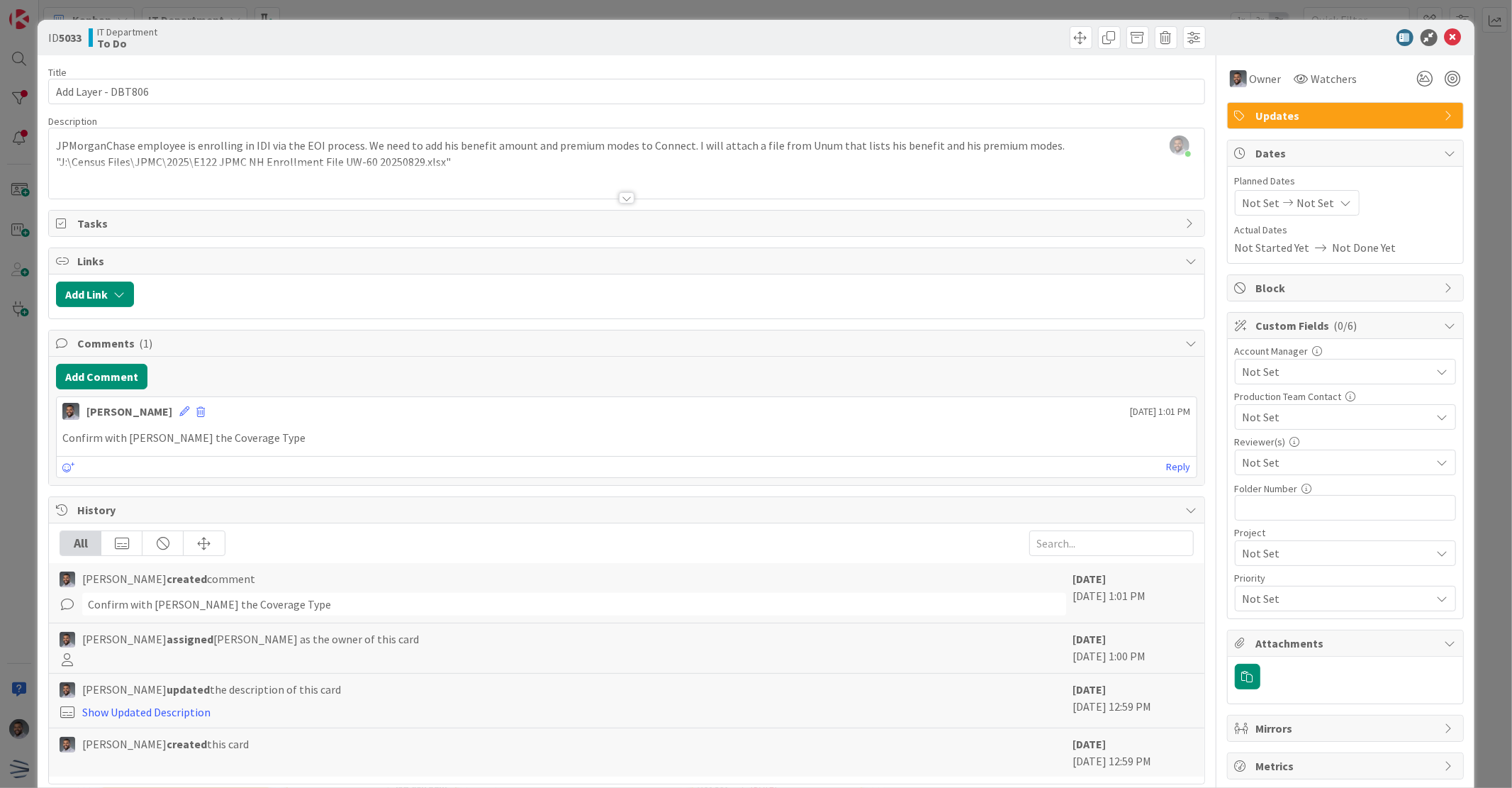
click at [458, 148] on div "[PERSON_NAME] joined 6 m ago JPMorganChase employee is enrolling in IDI via the…" at bounding box center [626, 163] width 1155 height 70
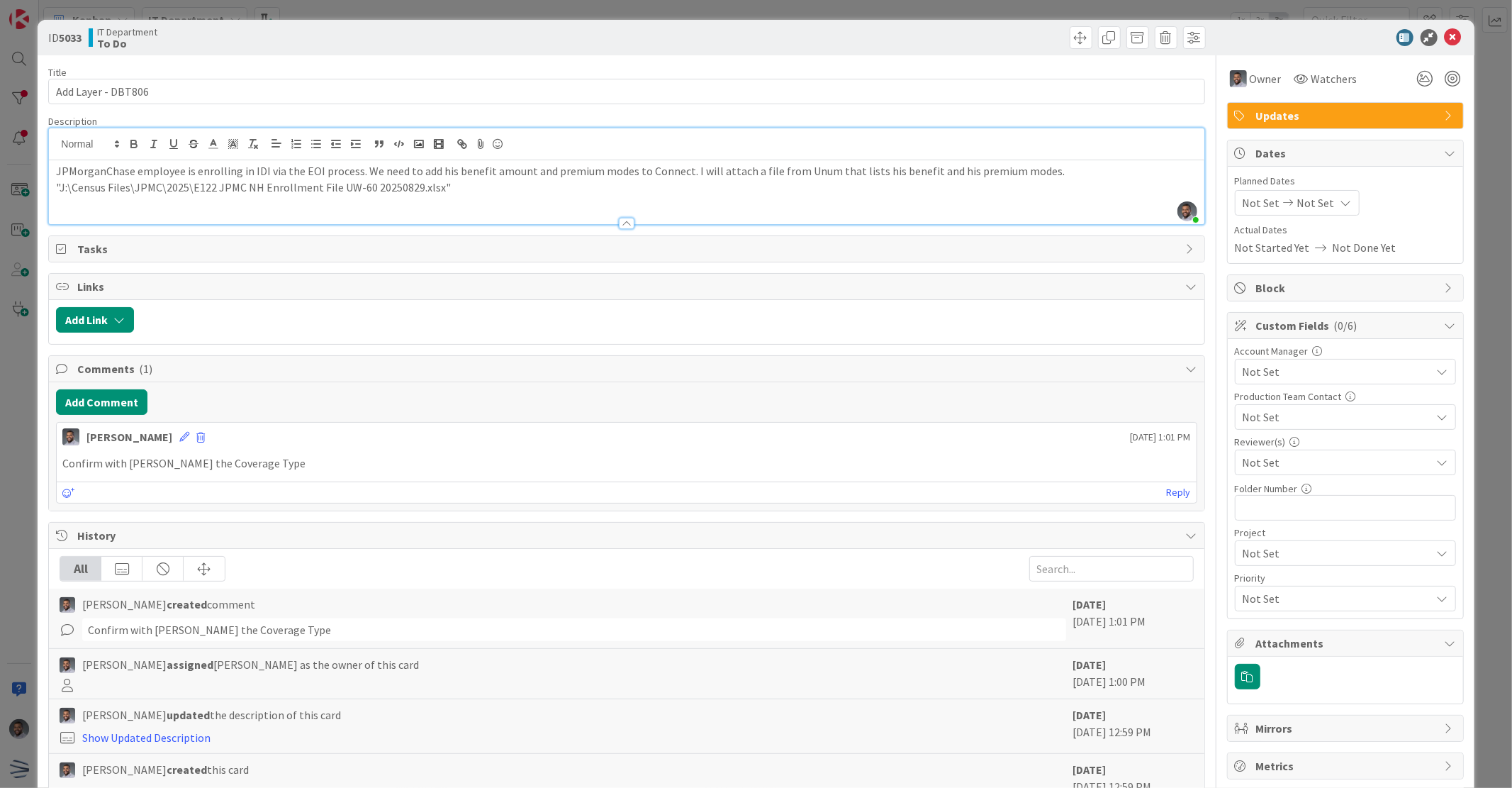
click at [463, 187] on p ""J:\Census Files\JPMC\2025\E122 JPMC NH Enrollment File UW-60 20250829.xlsx"" at bounding box center [626, 187] width 1140 height 17
click at [1447, 37] on icon at bounding box center [1452, 37] width 17 height 17
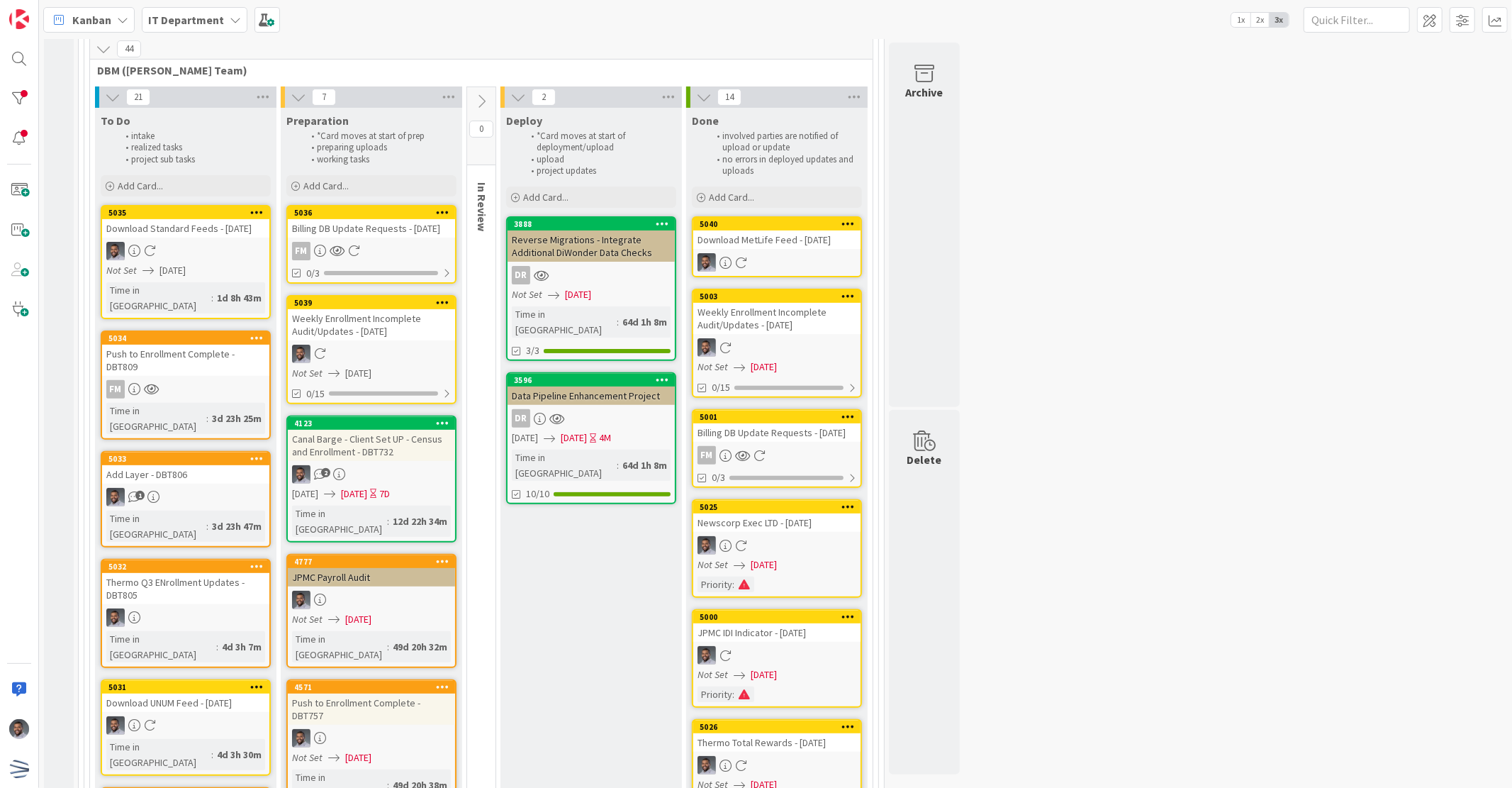
click at [195, 573] on div "Thermo Q3 ENrollment Updates - DBT805" at bounding box center [185, 589] width 167 height 31
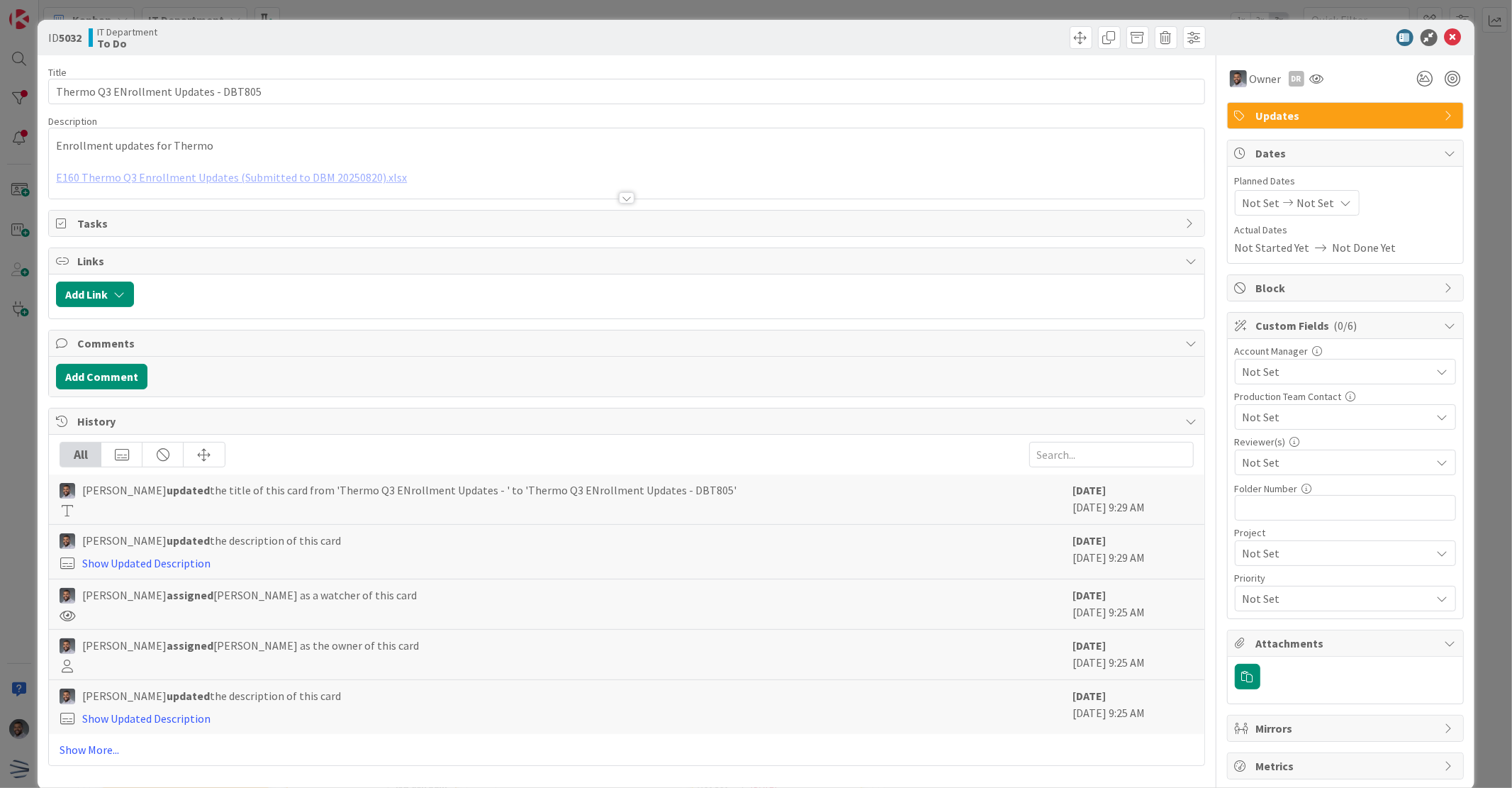
click at [369, 178] on div at bounding box center [626, 180] width 1155 height 36
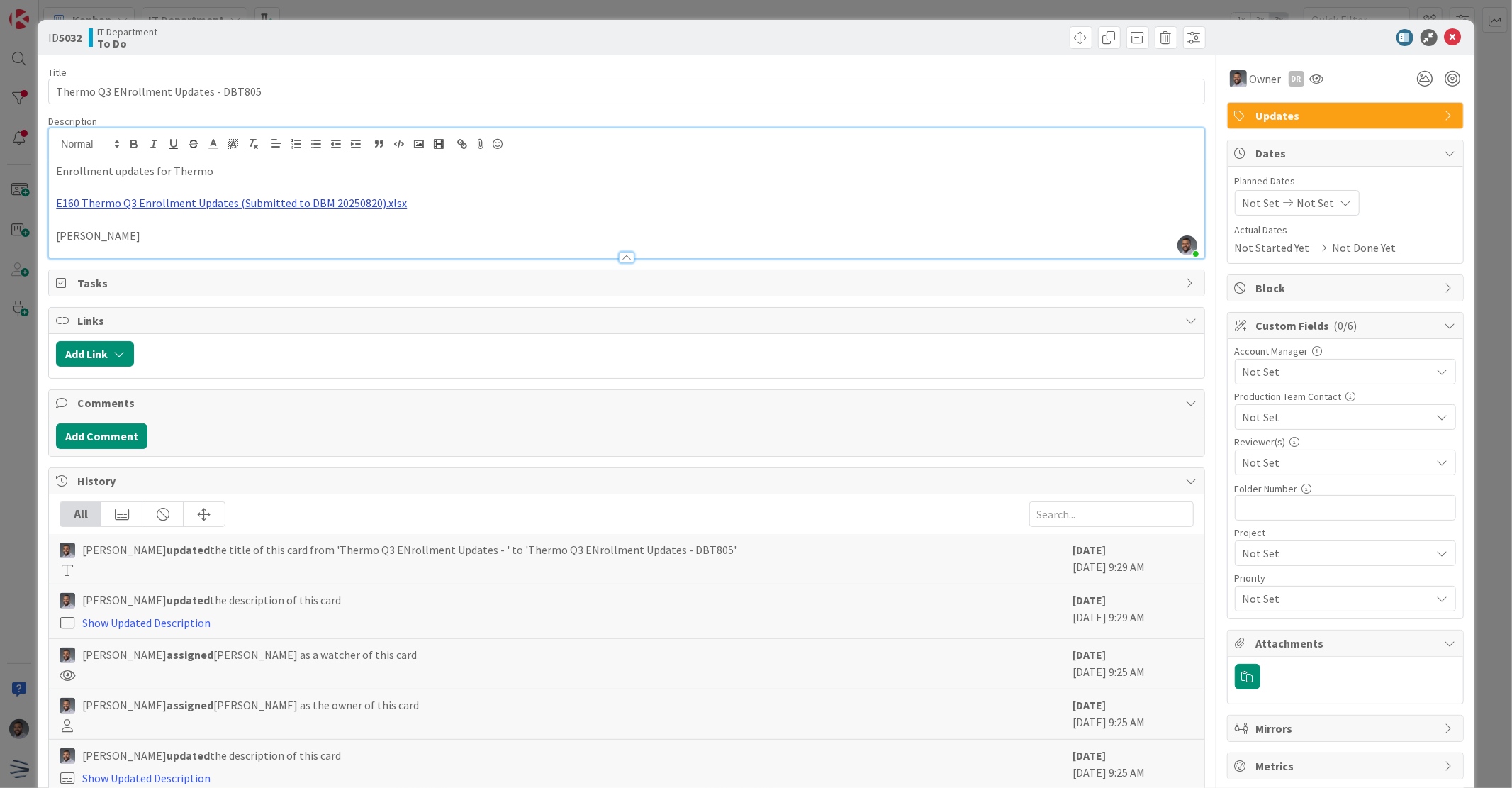
click at [369, 198] on link "E160 Thermo Q3 Enrollment Updates (Submitted to DBM 20250820).xlsx" at bounding box center [230, 202] width 350 height 15
click at [219, 234] on link "[URL][DOMAIN_NAME]" at bounding box center [188, 230] width 97 height 19
click at [1445, 34] on icon at bounding box center [1452, 37] width 17 height 17
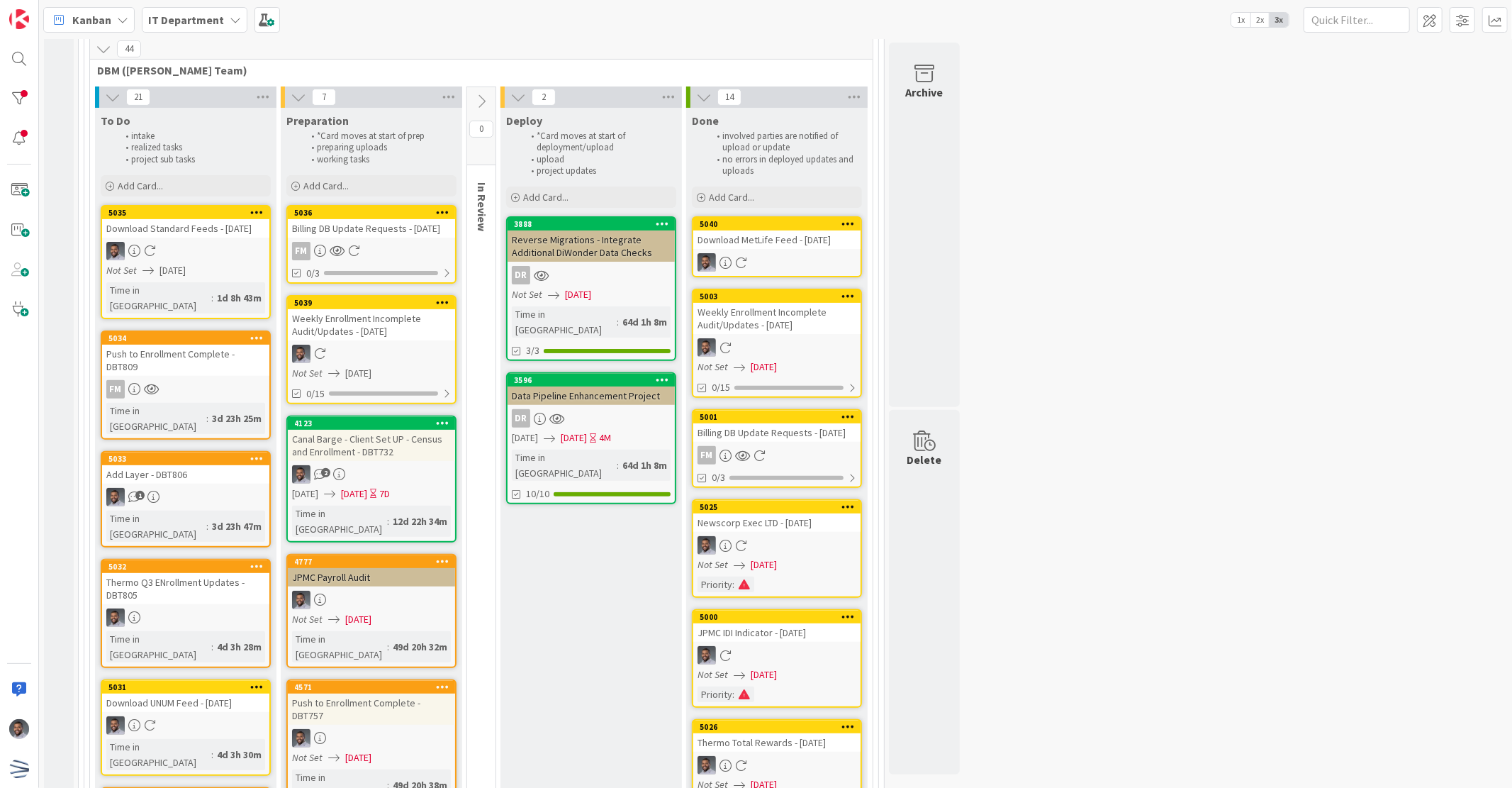
click at [193, 608] on div at bounding box center [185, 617] width 167 height 19
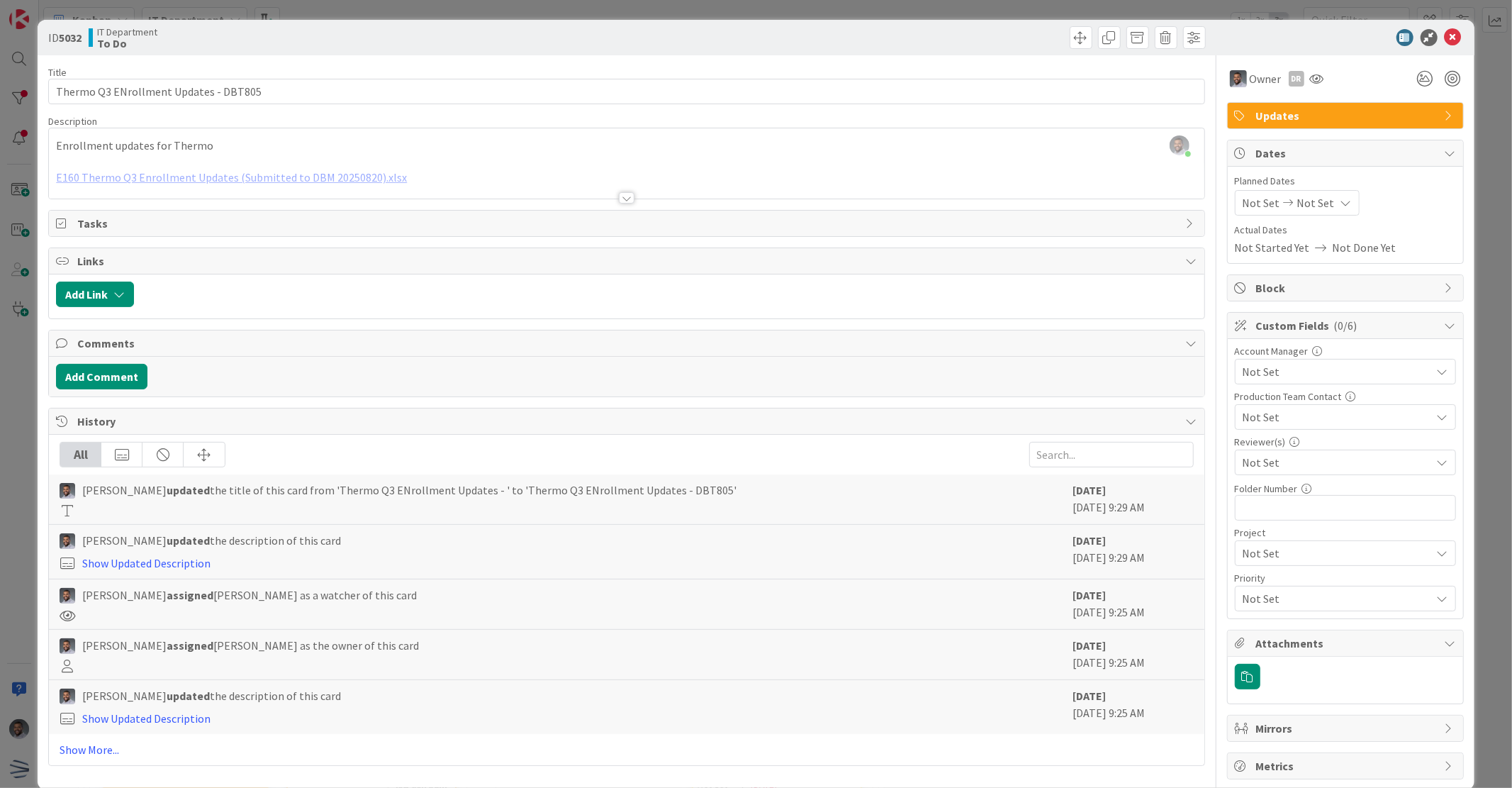
drag, startPoint x: 277, startPoint y: 172, endPoint x: 346, endPoint y: 144, distance: 74.5
click at [346, 144] on div "[PERSON_NAME] just joined Enrollment updates for Thermo E160 Thermo Q3 Enrollme…" at bounding box center [626, 163] width 1155 height 70
